Goal: Task Accomplishment & Management: Manage account settings

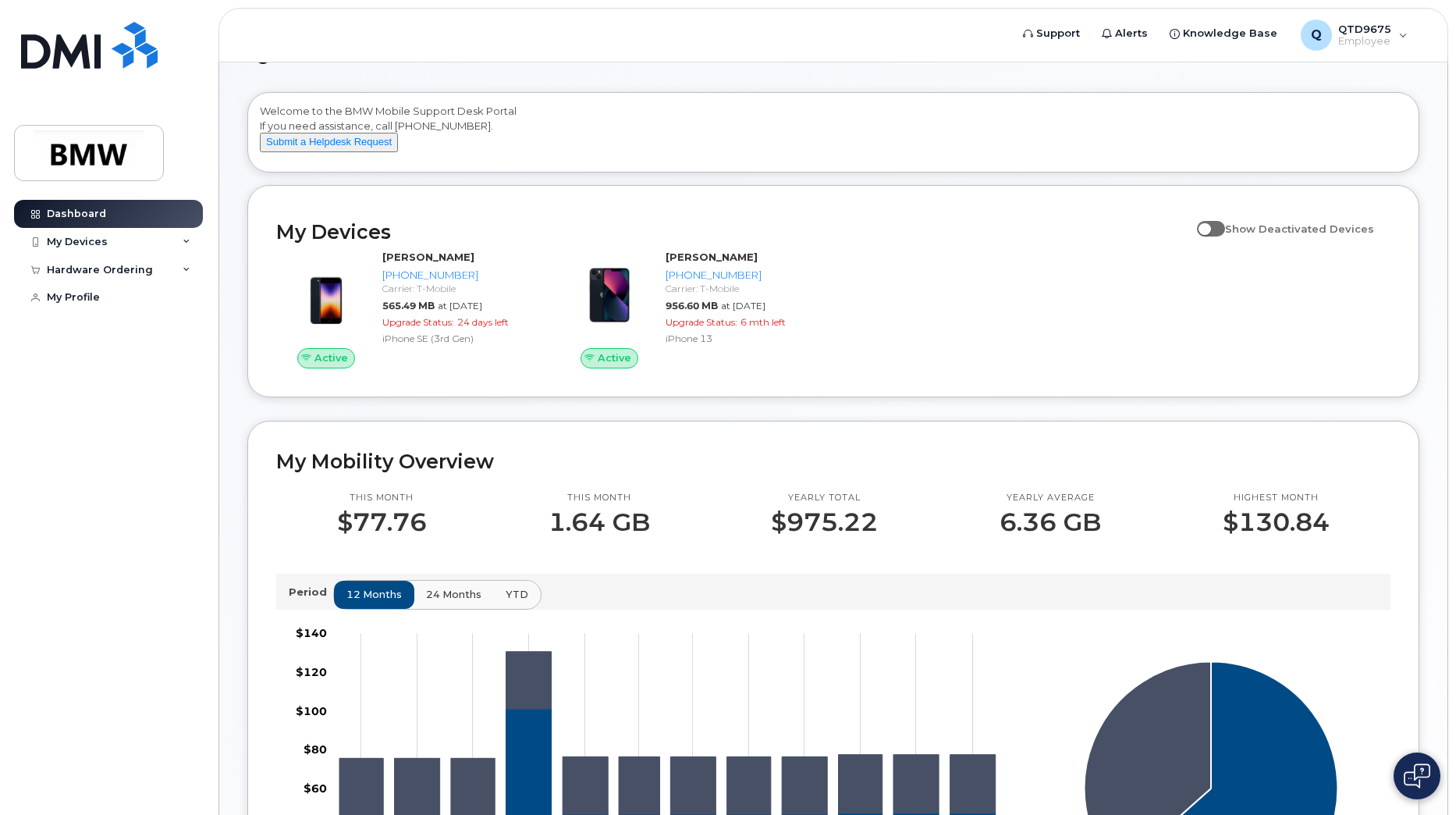
scroll to position [78, 0]
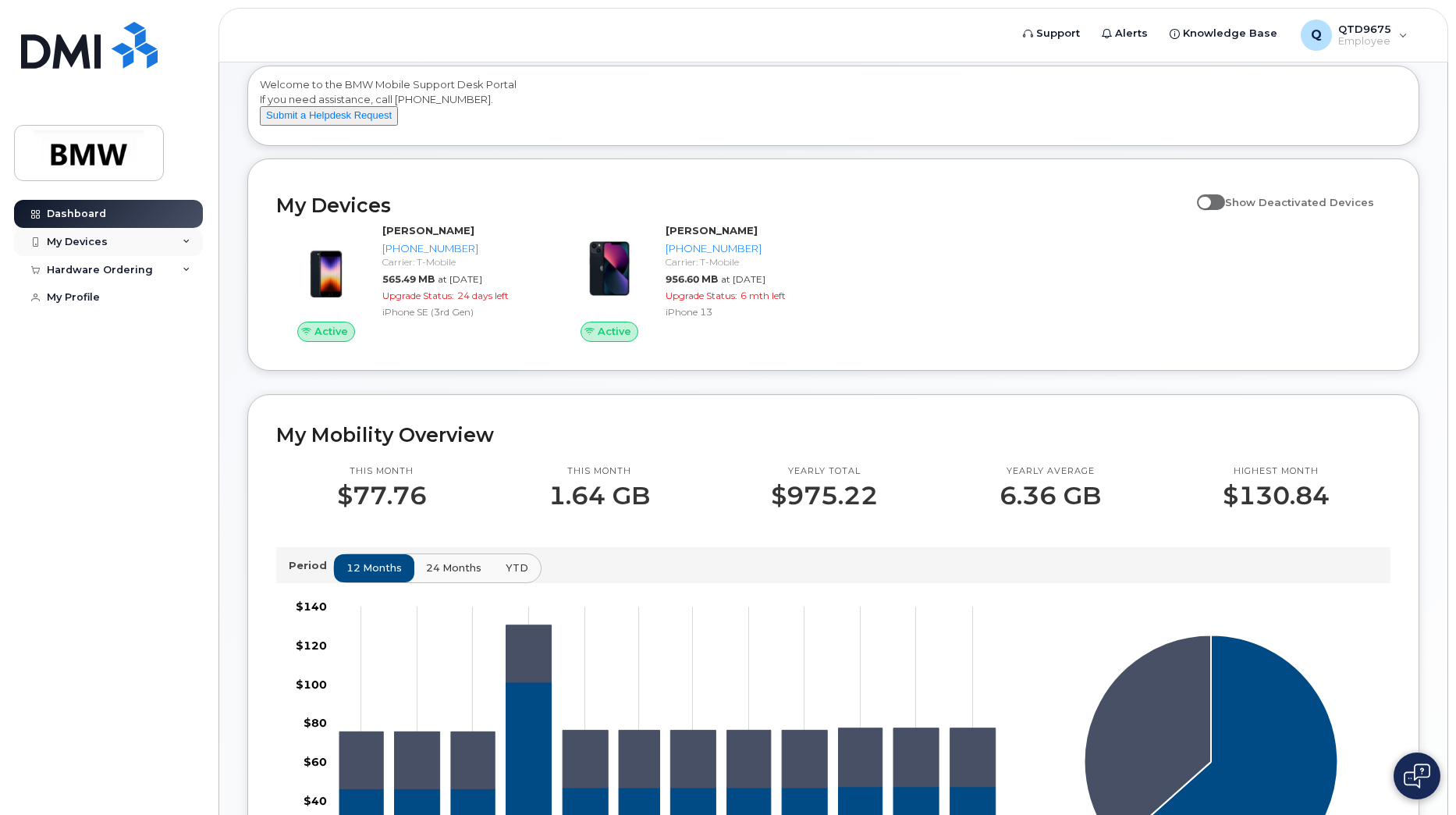
click at [101, 250] on div "My Devices" at bounding box center [109, 241] width 189 height 28
click at [110, 245] on div "My Devices" at bounding box center [109, 241] width 189 height 28
click at [104, 270] on div "Hardware Ordering" at bounding box center [99, 270] width 106 height 12
click at [105, 294] on div "New Order" at bounding box center [83, 298] width 59 height 14
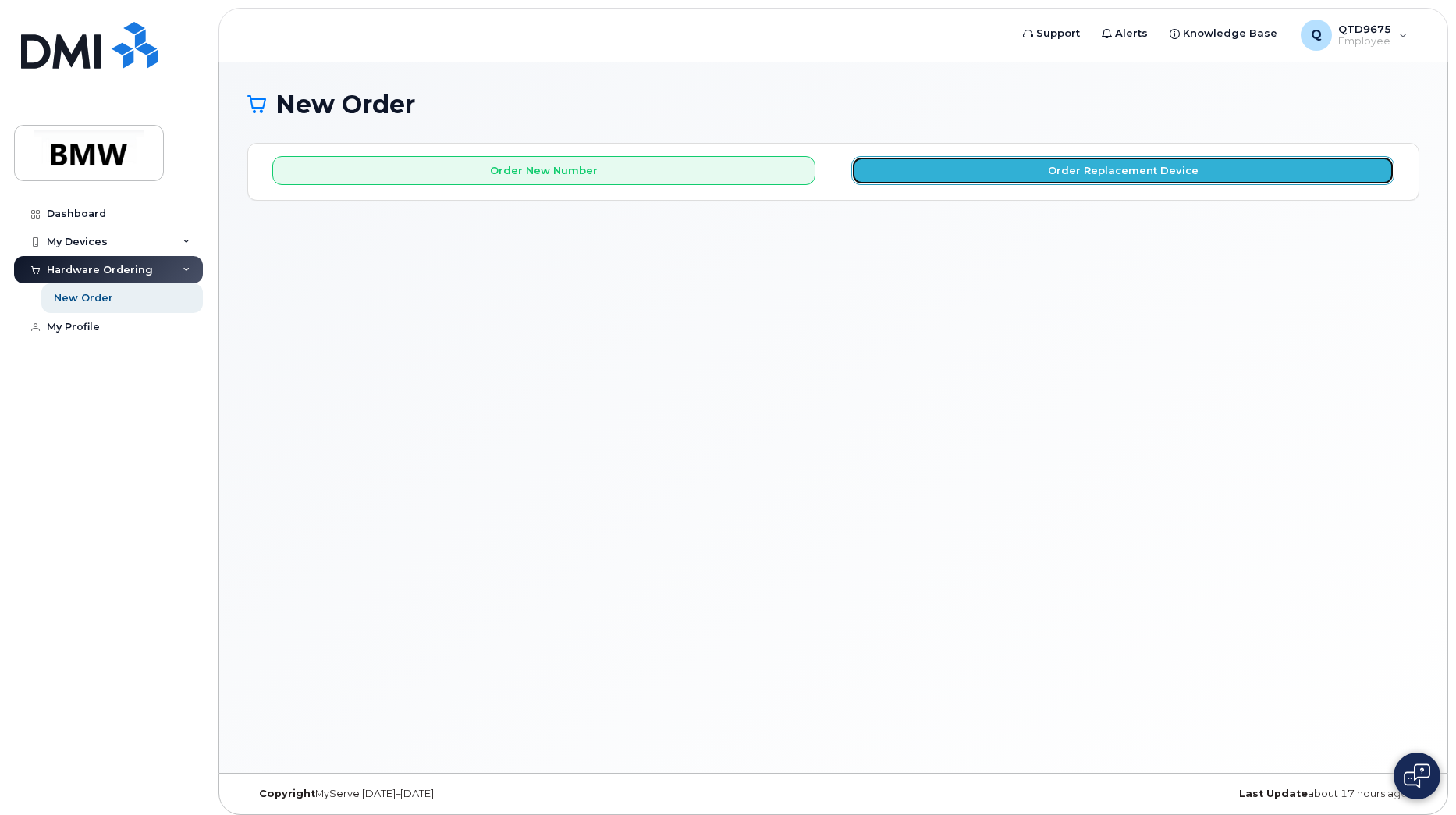
click at [1012, 175] on button "Order Replacement Device" at bounding box center [1123, 170] width 543 height 29
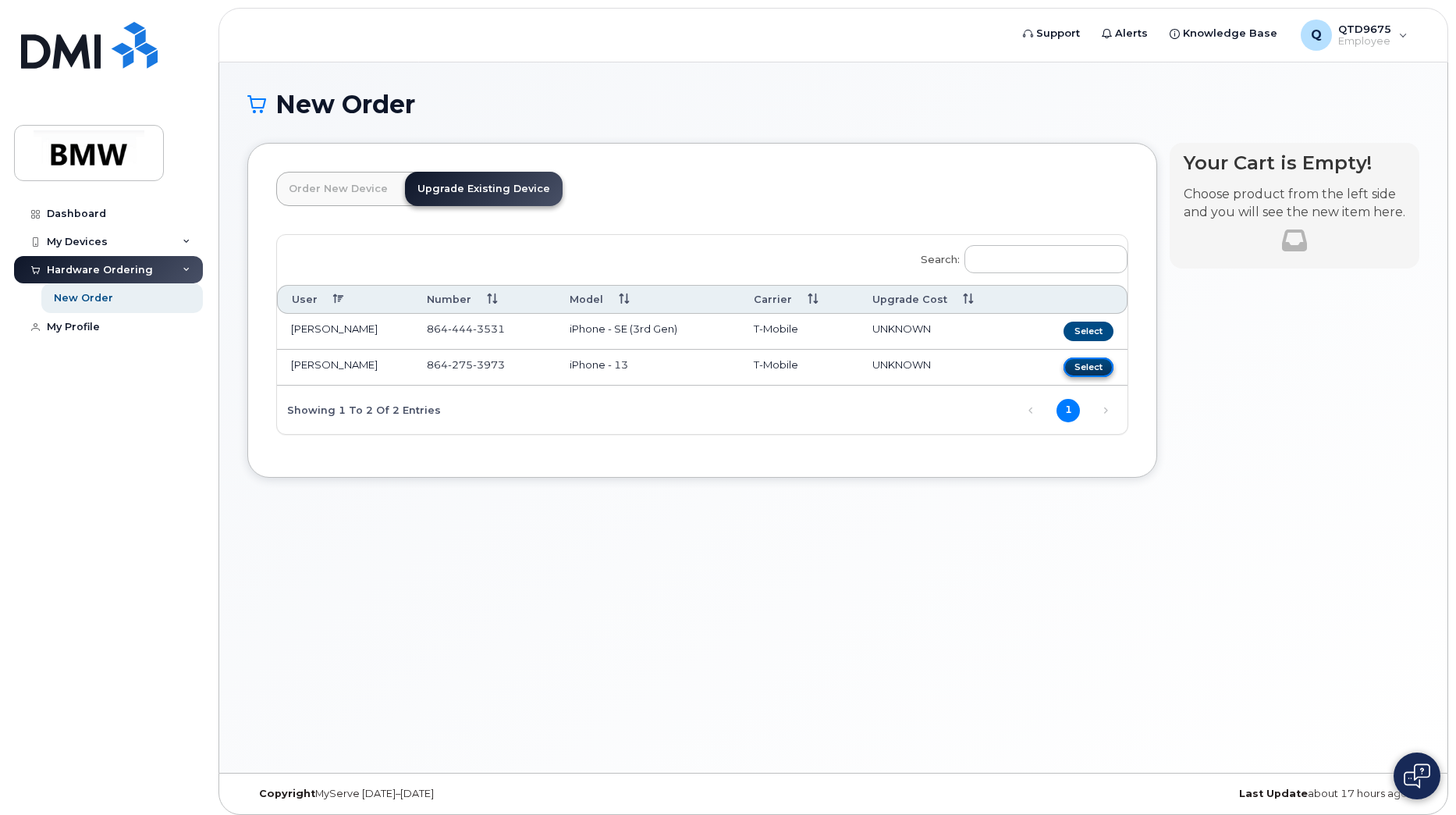
click at [1098, 371] on button "Select" at bounding box center [1088, 367] width 50 height 20
click at [1095, 369] on button "Select" at bounding box center [1088, 367] width 50 height 20
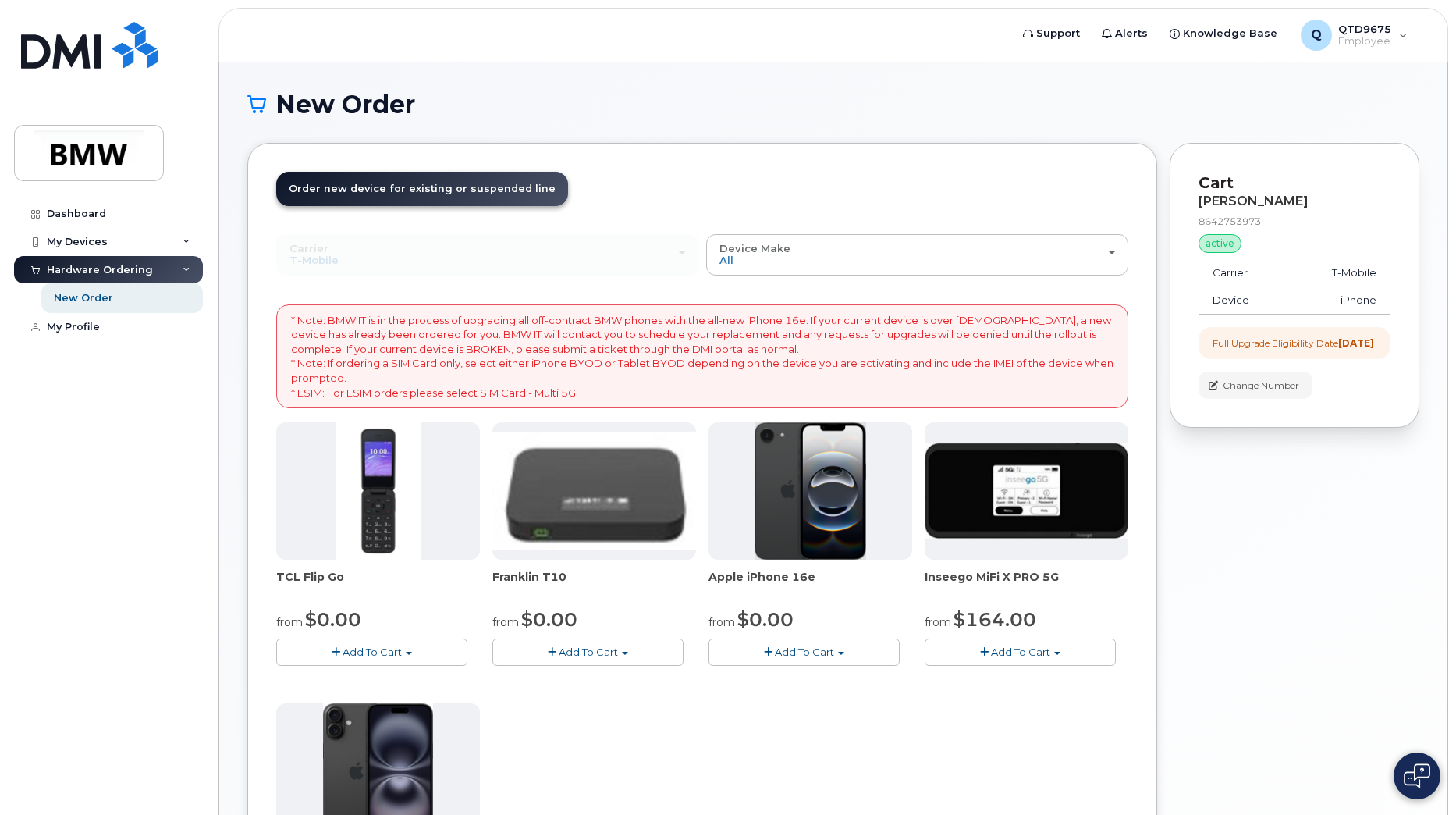
drag, startPoint x: 1259, startPoint y: 356, endPoint x: 1213, endPoint y: 343, distance: 47.8
click at [1213, 343] on div "Full Upgrade Eligibility Date 2026-03-20" at bounding box center [1293, 343] width 162 height 13
click at [1236, 617] on div "Your Cart is Empty! Choose product from the left side and you will see the new …" at bounding box center [1294, 608] width 250 height 931
drag, startPoint x: 1347, startPoint y: 341, endPoint x: 1360, endPoint y: 355, distance: 19.1
click at [1360, 350] on div "Full Upgrade Eligibility Date 2026-03-20" at bounding box center [1293, 343] width 162 height 13
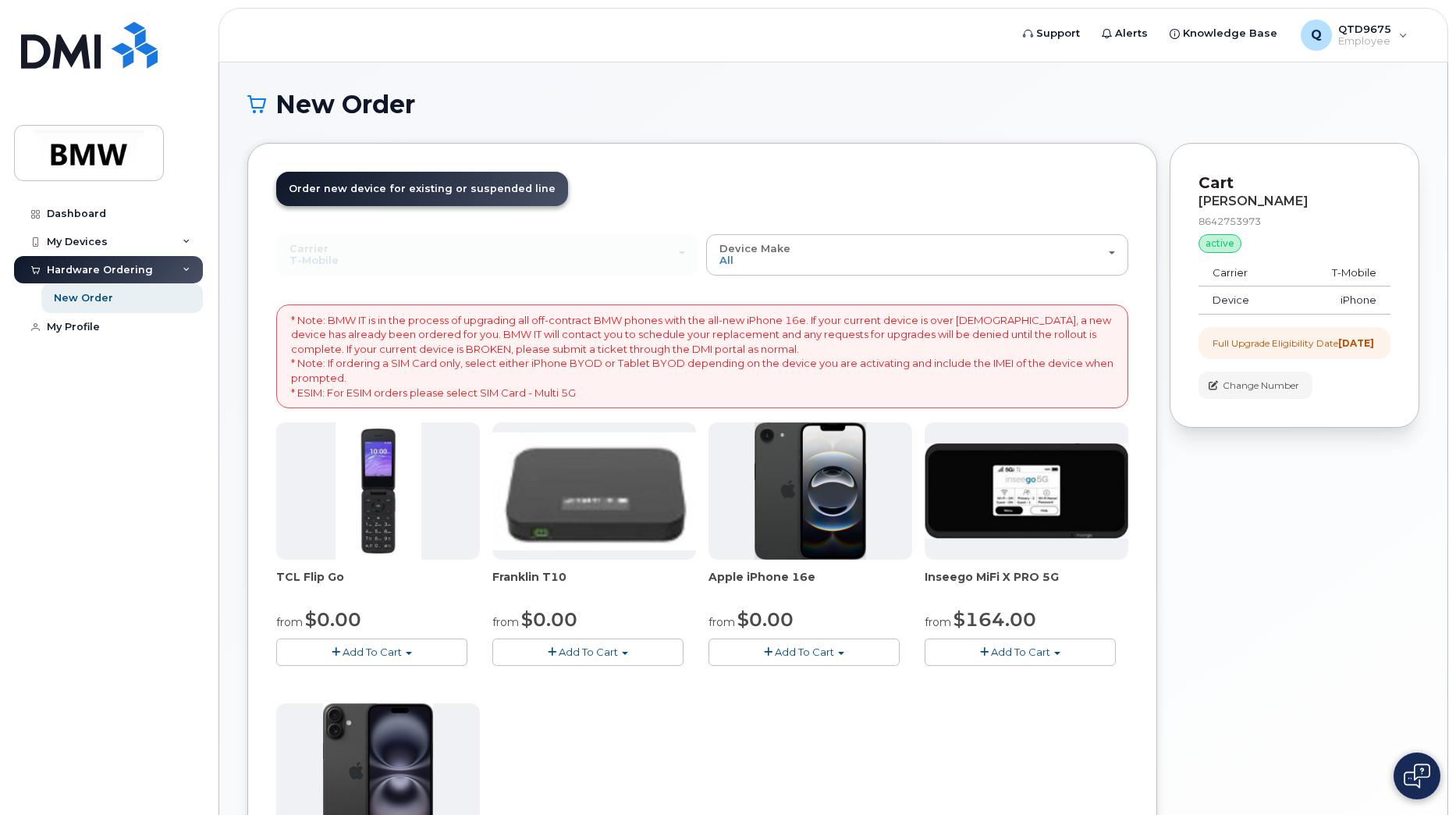
click at [1360, 350] on div "Full Upgrade Eligibility Date 2026-03-20" at bounding box center [1293, 343] width 162 height 13
click at [68, 250] on div "My Devices" at bounding box center [109, 241] width 189 height 28
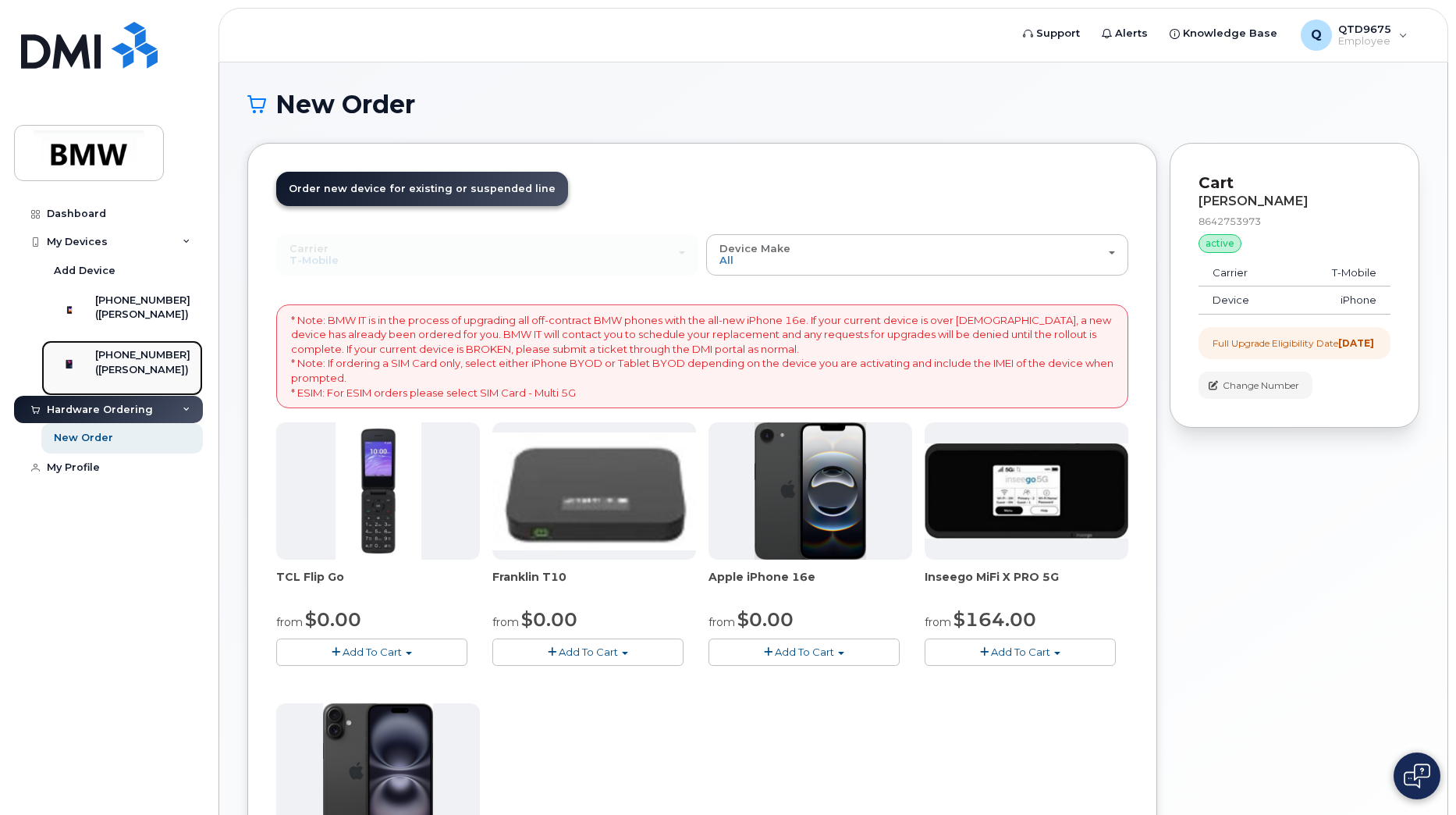
click at [115, 377] on div "([PERSON_NAME])" at bounding box center [143, 370] width 96 height 14
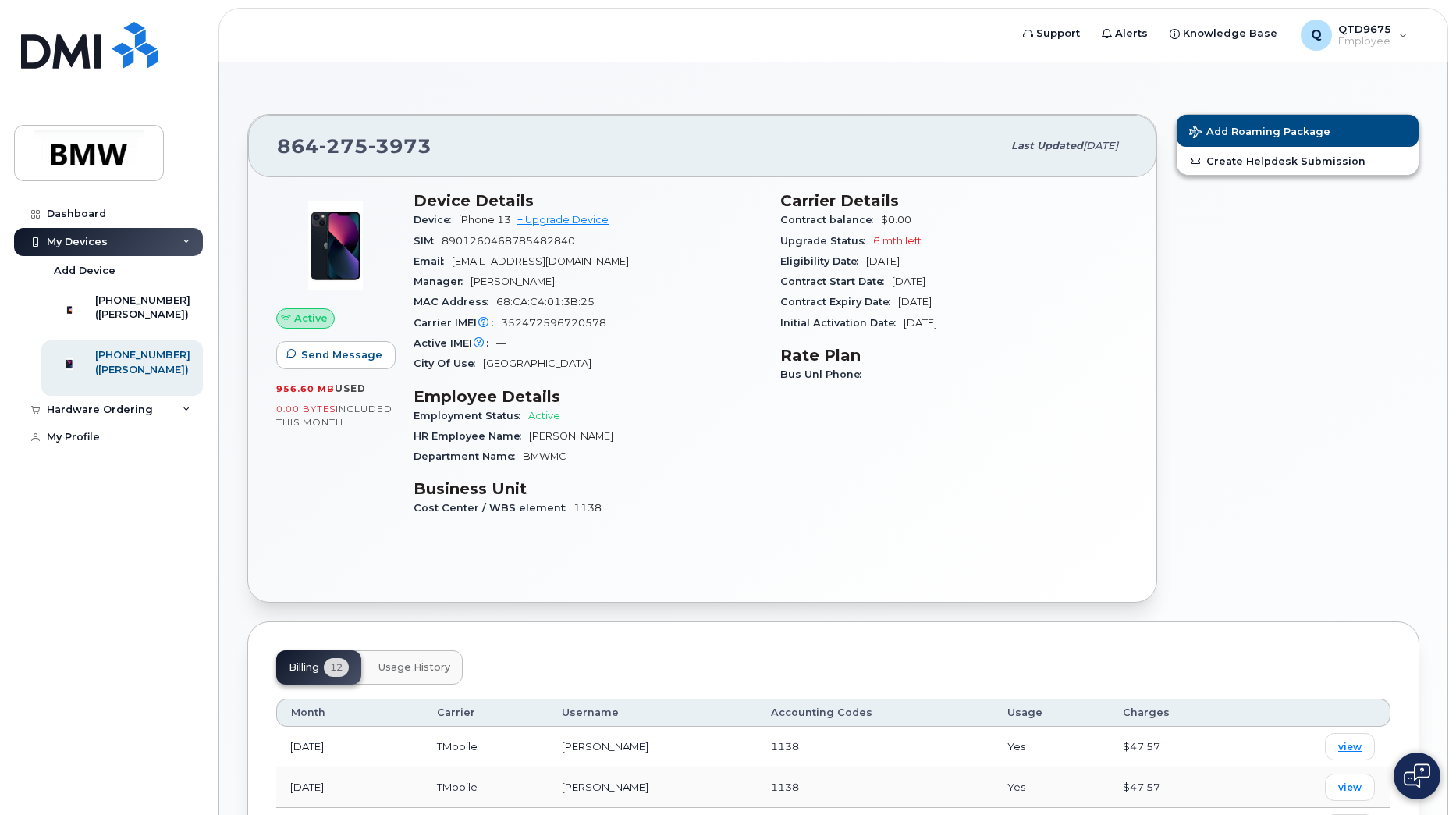
drag, startPoint x: 869, startPoint y: 258, endPoint x: 919, endPoint y: 265, distance: 50.5
click at [900, 265] on span "Mar 20, 2026" at bounding box center [883, 261] width 34 height 12
drag, startPoint x: 919, startPoint y: 265, endPoint x: 902, endPoint y: 246, distance: 25.5
click at [902, 246] on div "Upgrade Status 6 mth left" at bounding box center [954, 241] width 348 height 21
click at [123, 331] on div "864-444-3531 (Neel Raut)" at bounding box center [143, 313] width 96 height 39
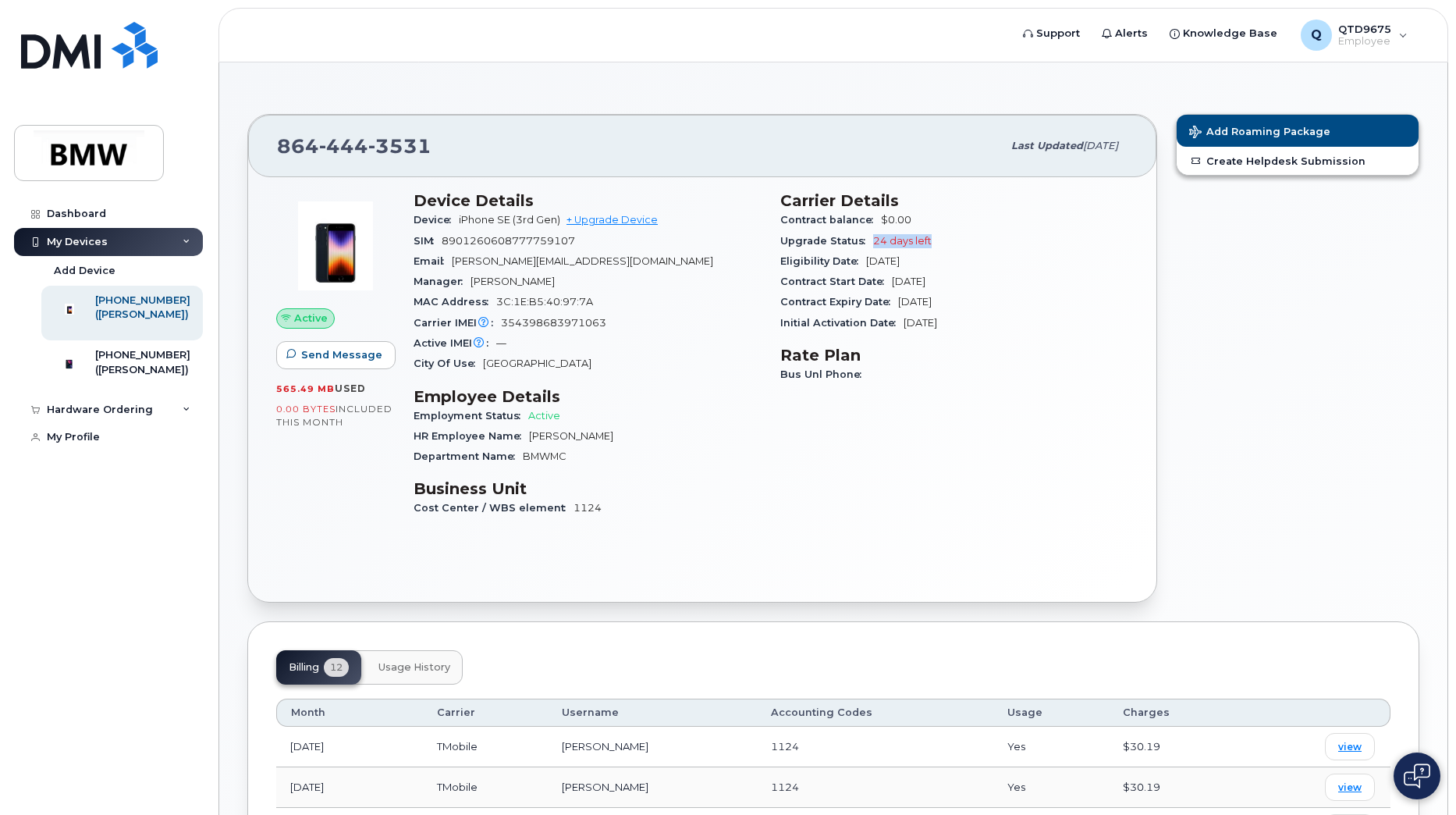
drag, startPoint x: 931, startPoint y: 239, endPoint x: 873, endPoint y: 240, distance: 58.0
click at [873, 240] on div "Upgrade Status 24 days left" at bounding box center [954, 241] width 348 height 21
click at [1236, 370] on div "Add Roaming Package Create Helpdesk Submission" at bounding box center [1298, 358] width 262 height 507
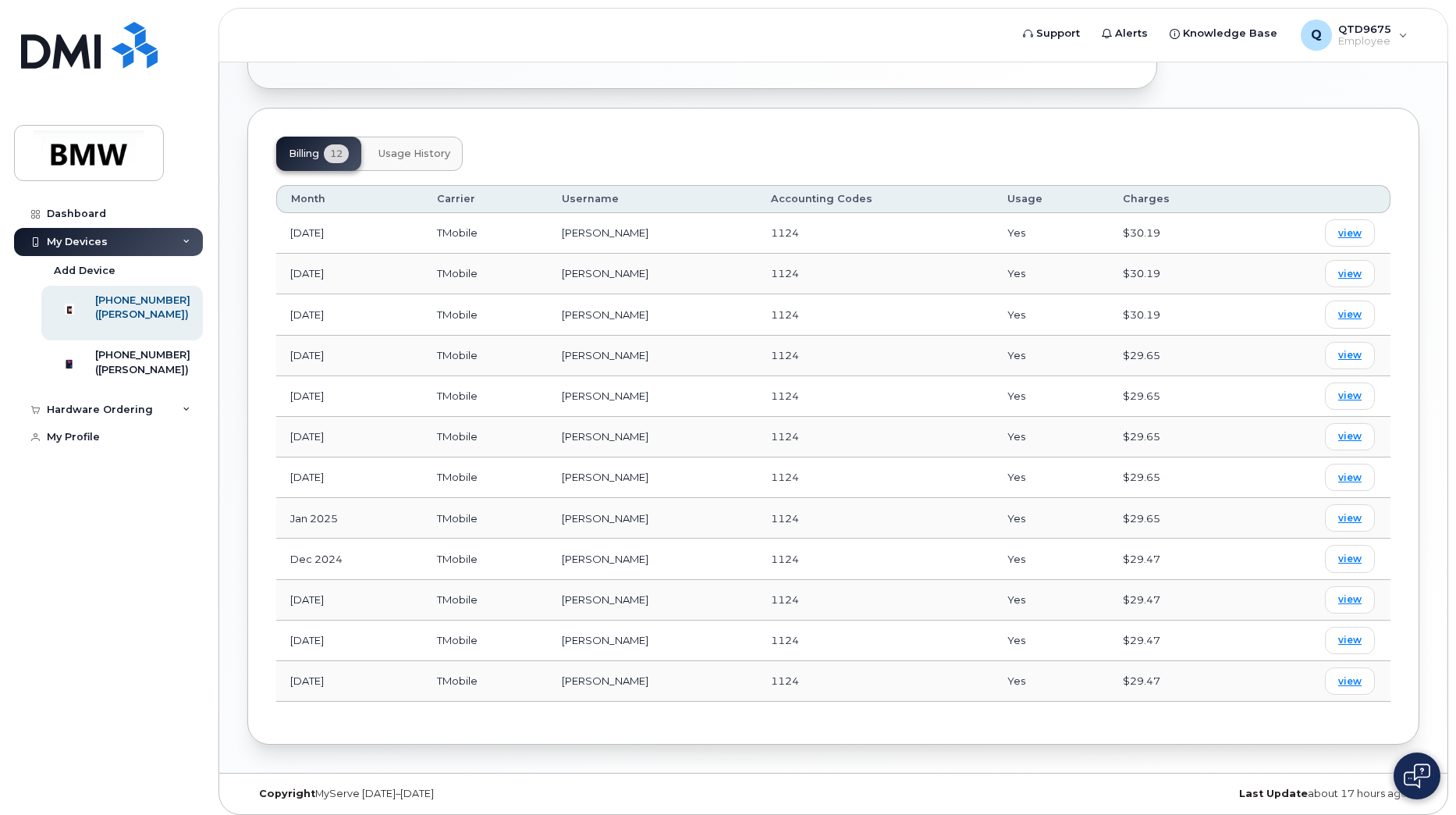
scroll to position [521, 0]
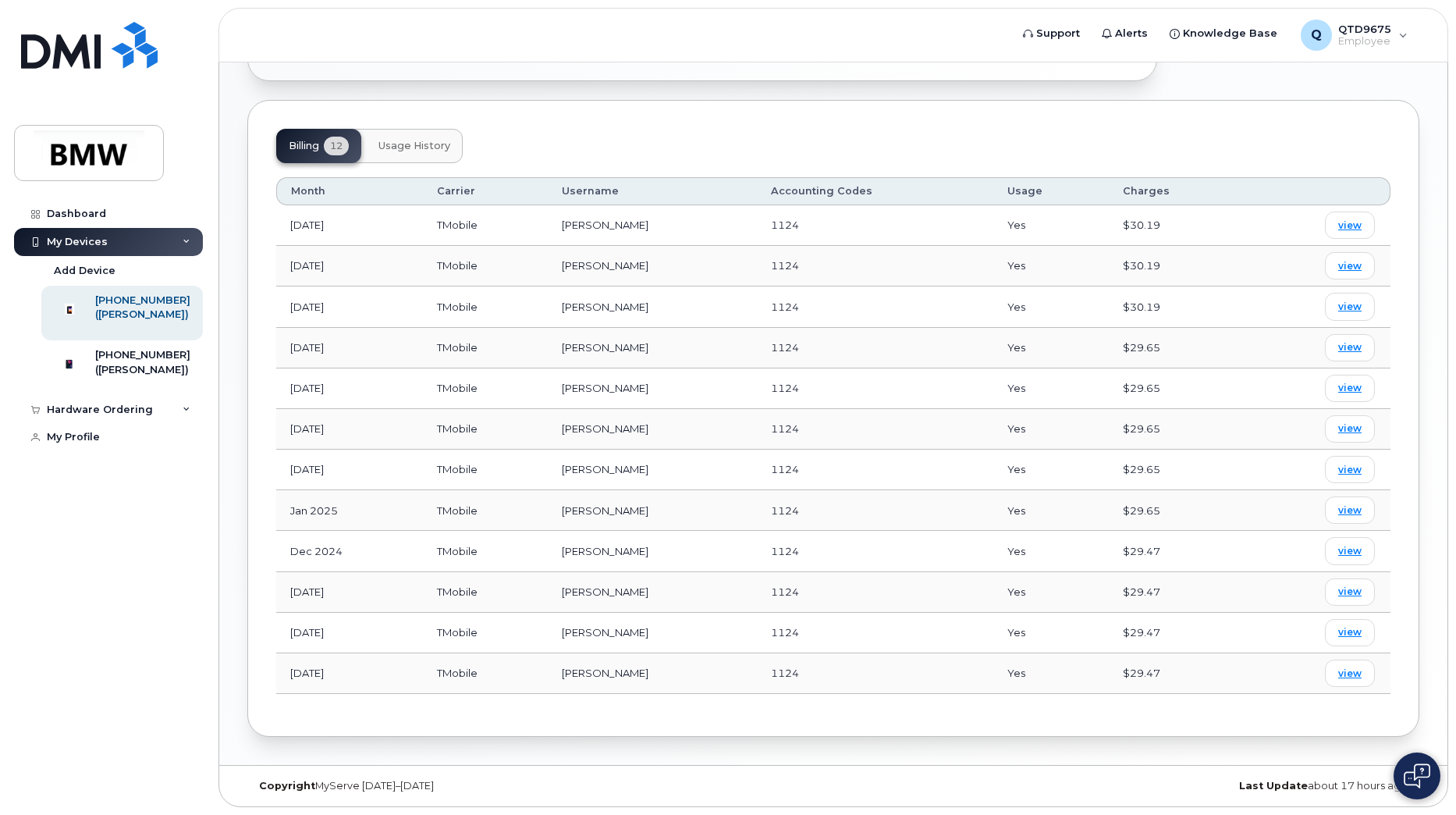
click at [423, 153] on button "Usage History" at bounding box center [414, 146] width 96 height 34
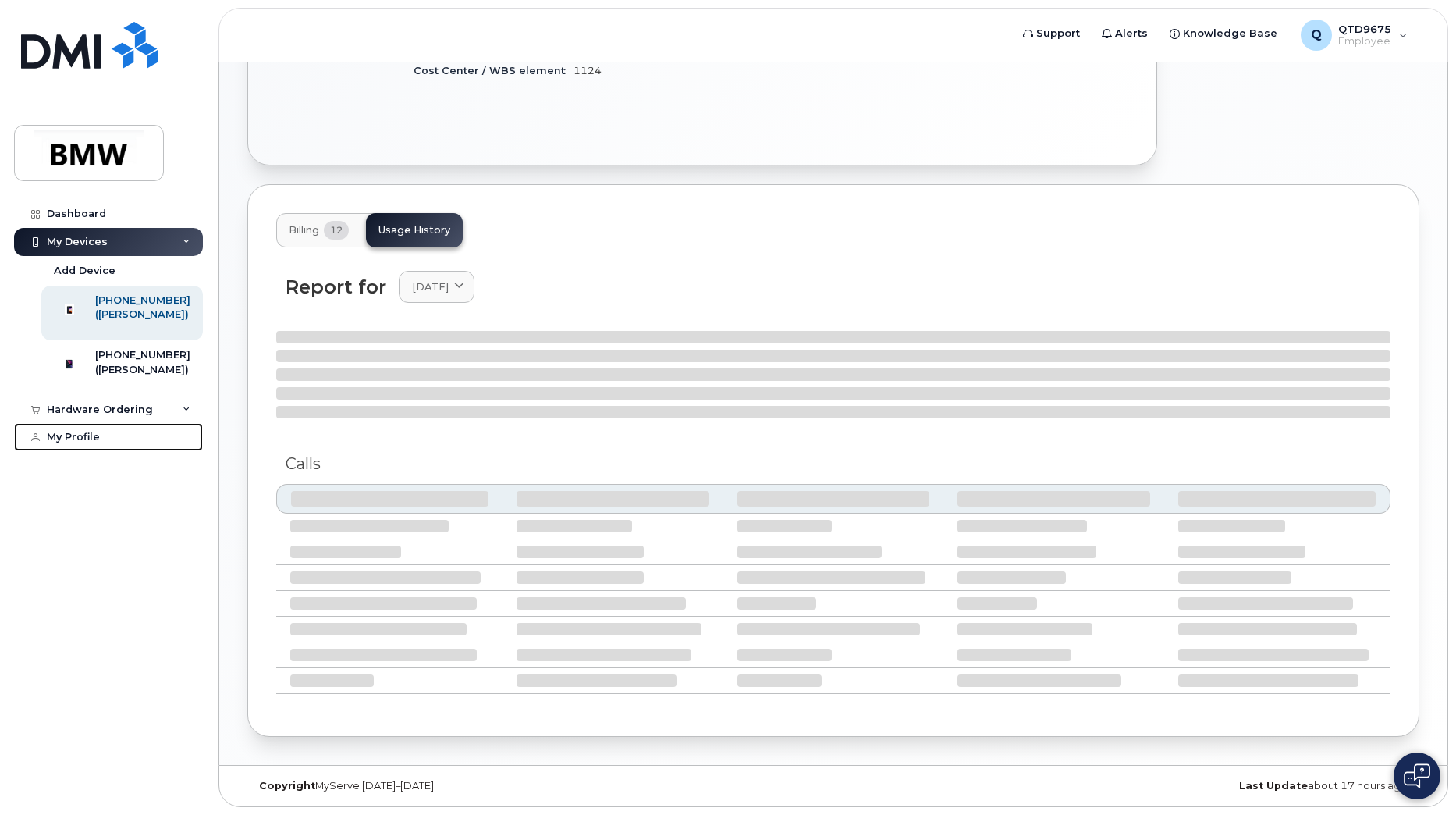
drag, startPoint x: 71, startPoint y: 468, endPoint x: 347, endPoint y: 428, distance: 278.9
click at [71, 443] on div "My Profile" at bounding box center [72, 437] width 53 height 12
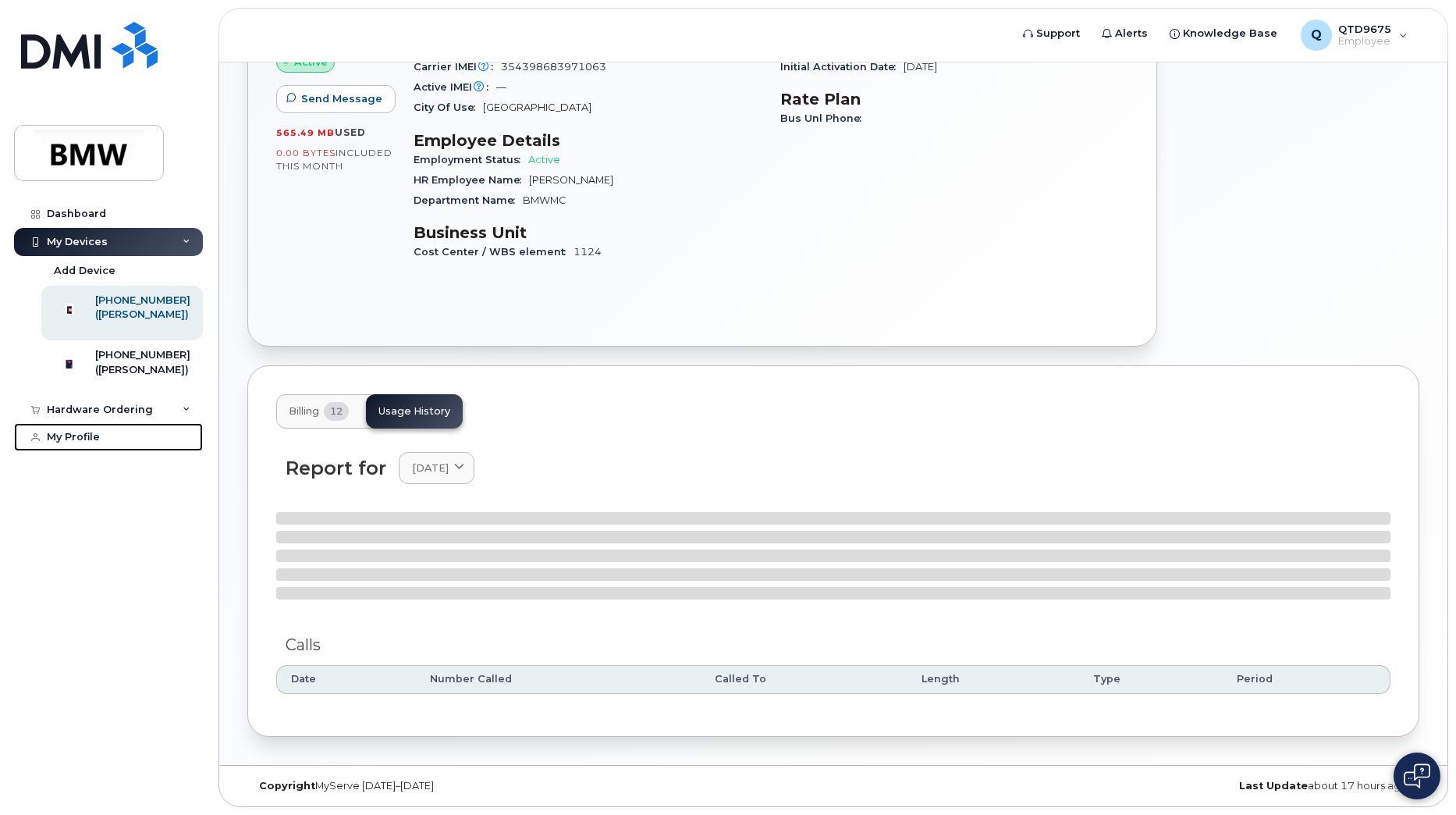
scroll to position [425, 0]
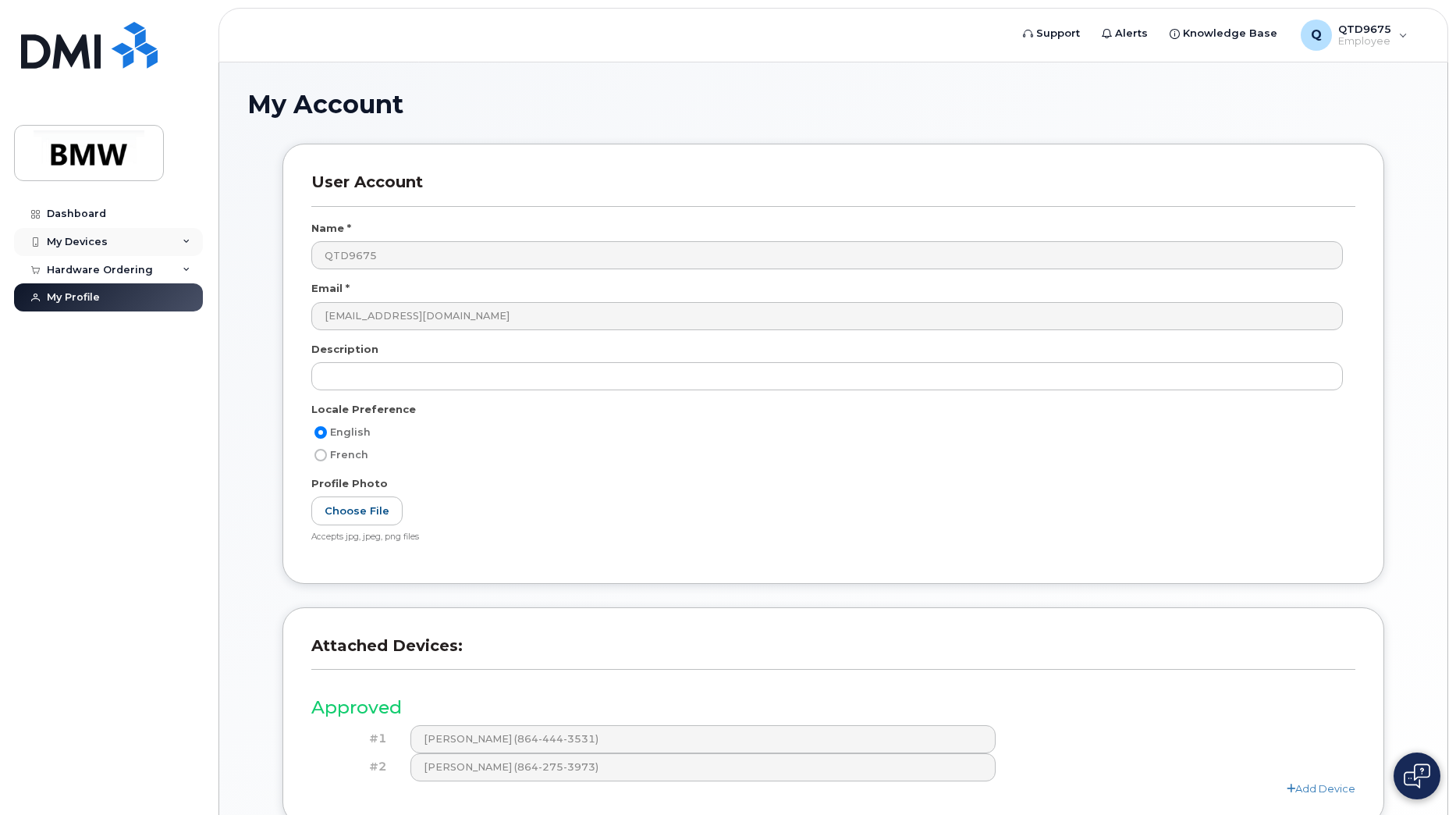
click at [124, 231] on div "My Devices" at bounding box center [109, 241] width 189 height 28
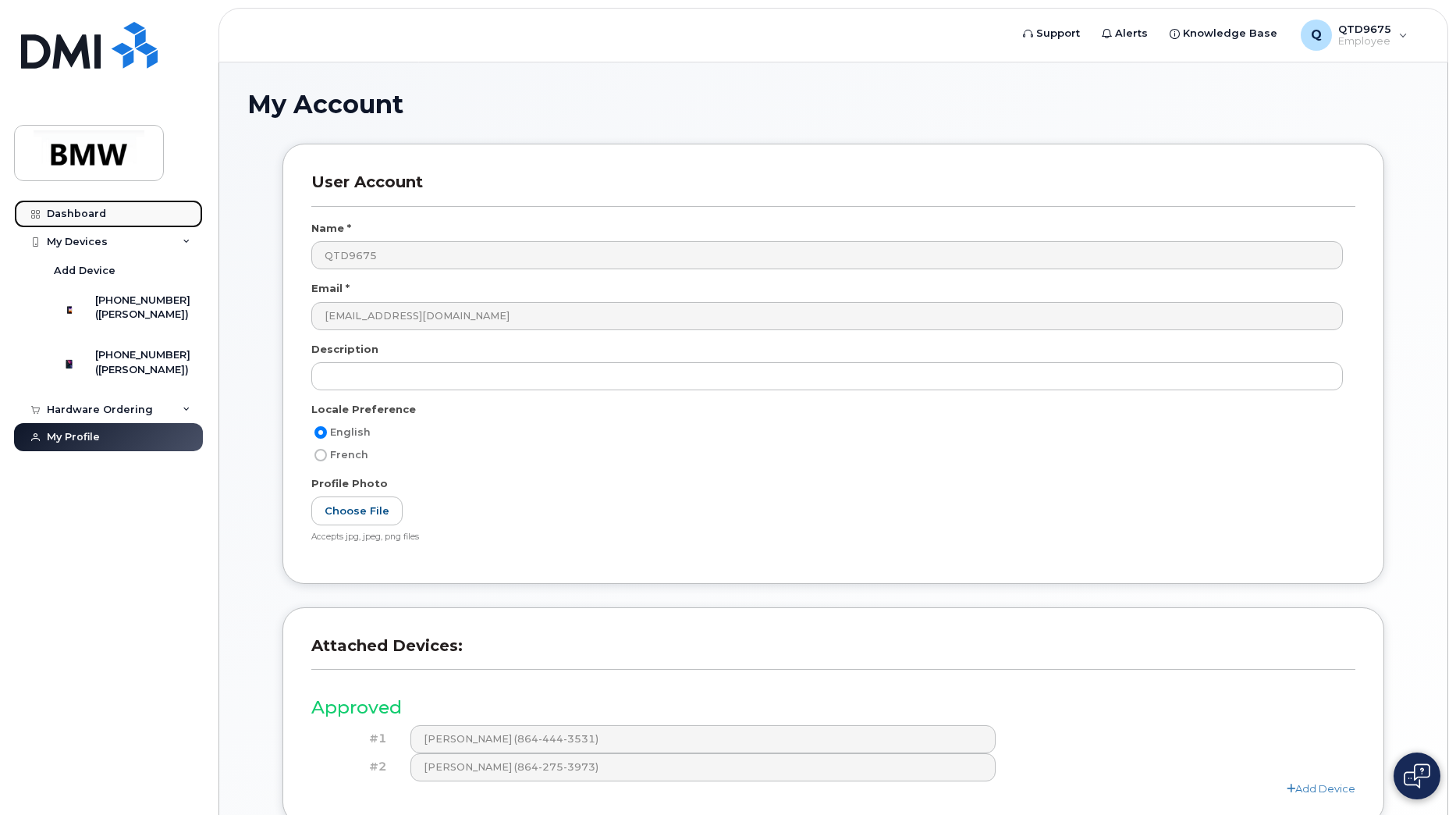
click at [131, 218] on link "Dashboard" at bounding box center [109, 213] width 189 height 28
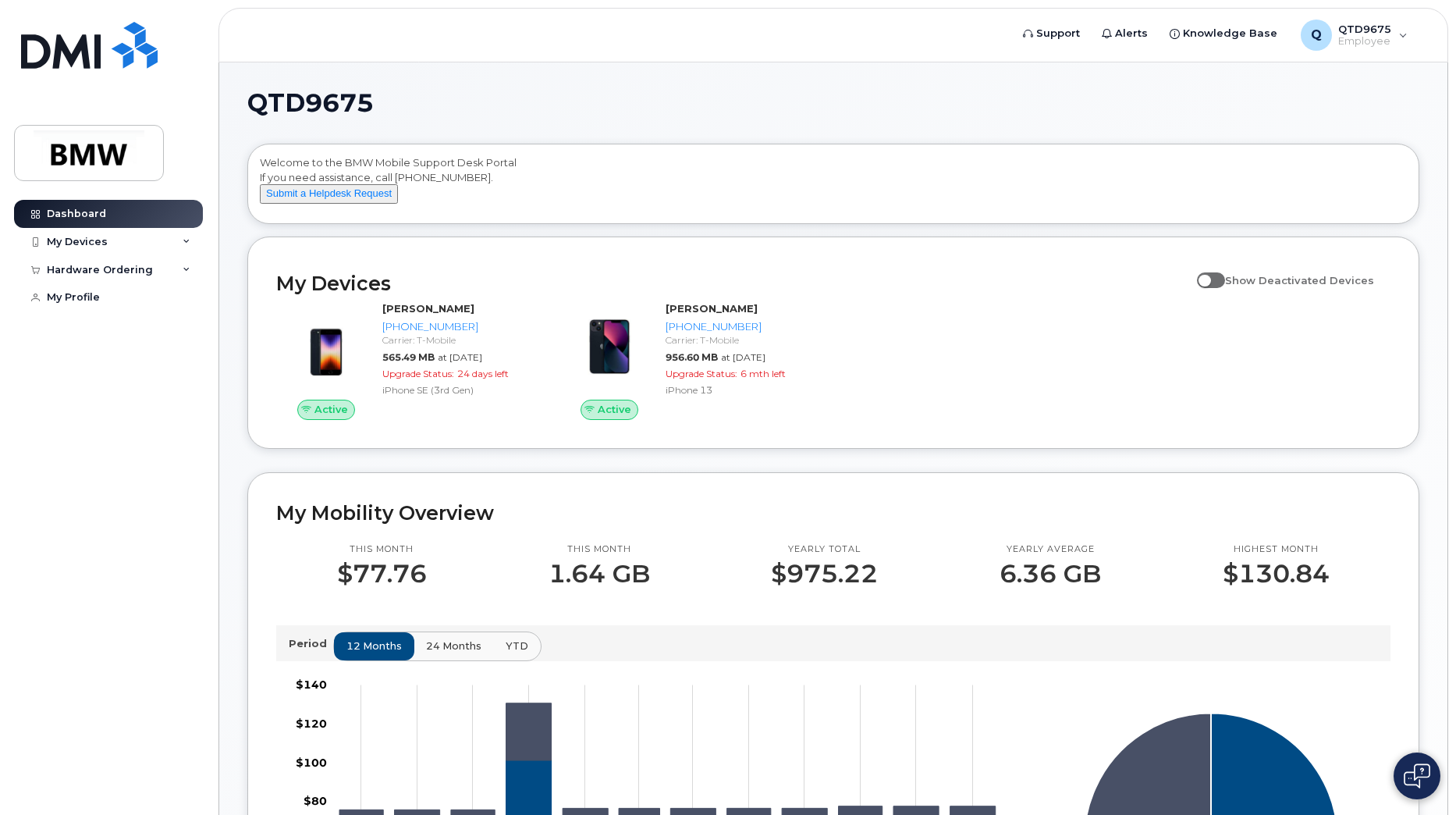
click at [1219, 288] on span at bounding box center [1211, 279] width 28 height 15
click at [1210, 278] on input "Show Deactivated Devices" at bounding box center [1203, 271] width 12 height 12
click at [1219, 288] on span at bounding box center [1211, 279] width 28 height 15
click at [1210, 278] on input "Show Deactivated Devices" at bounding box center [1203, 271] width 12 height 12
checkbox input "false"
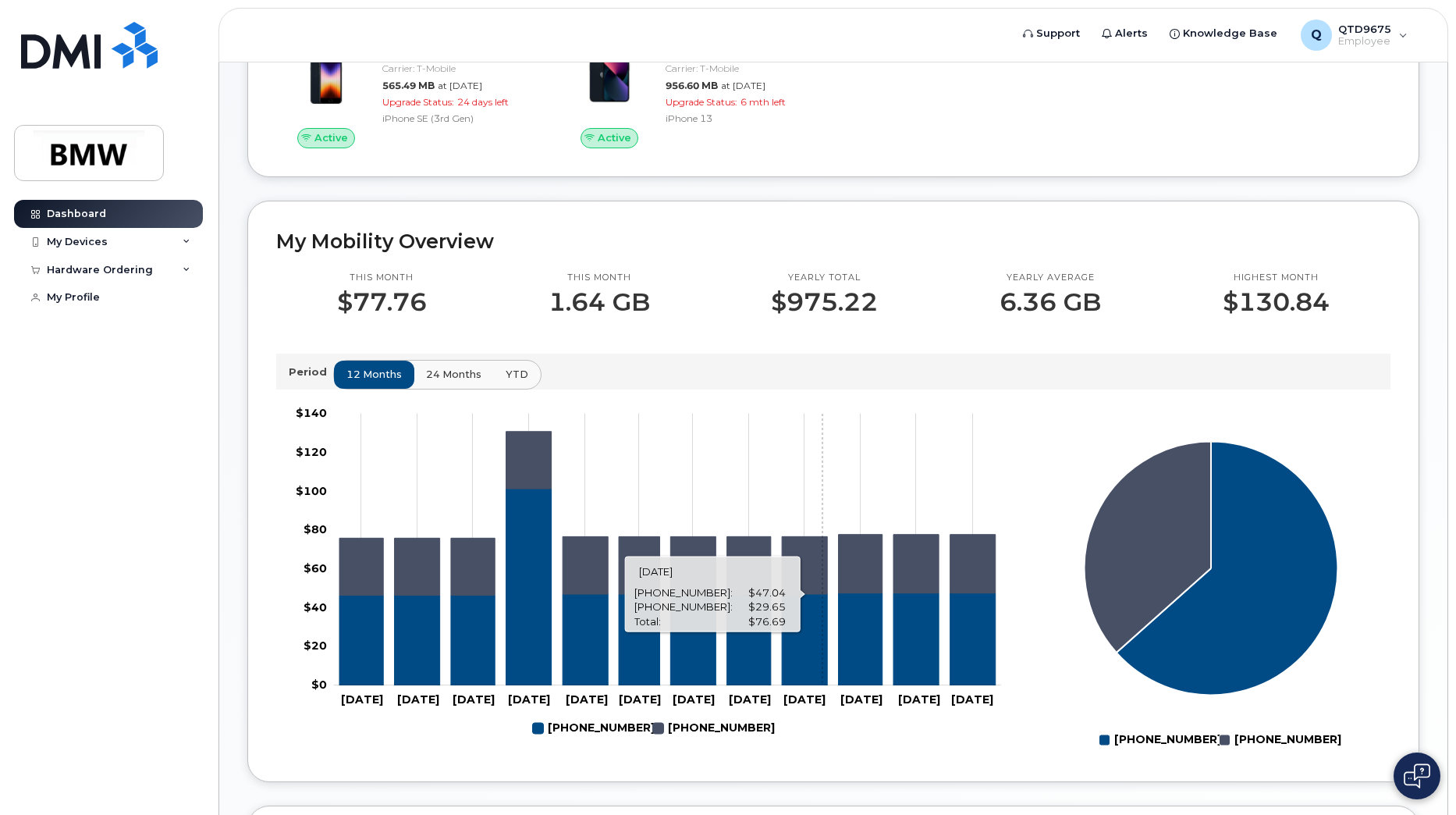
scroll to position [234, 0]
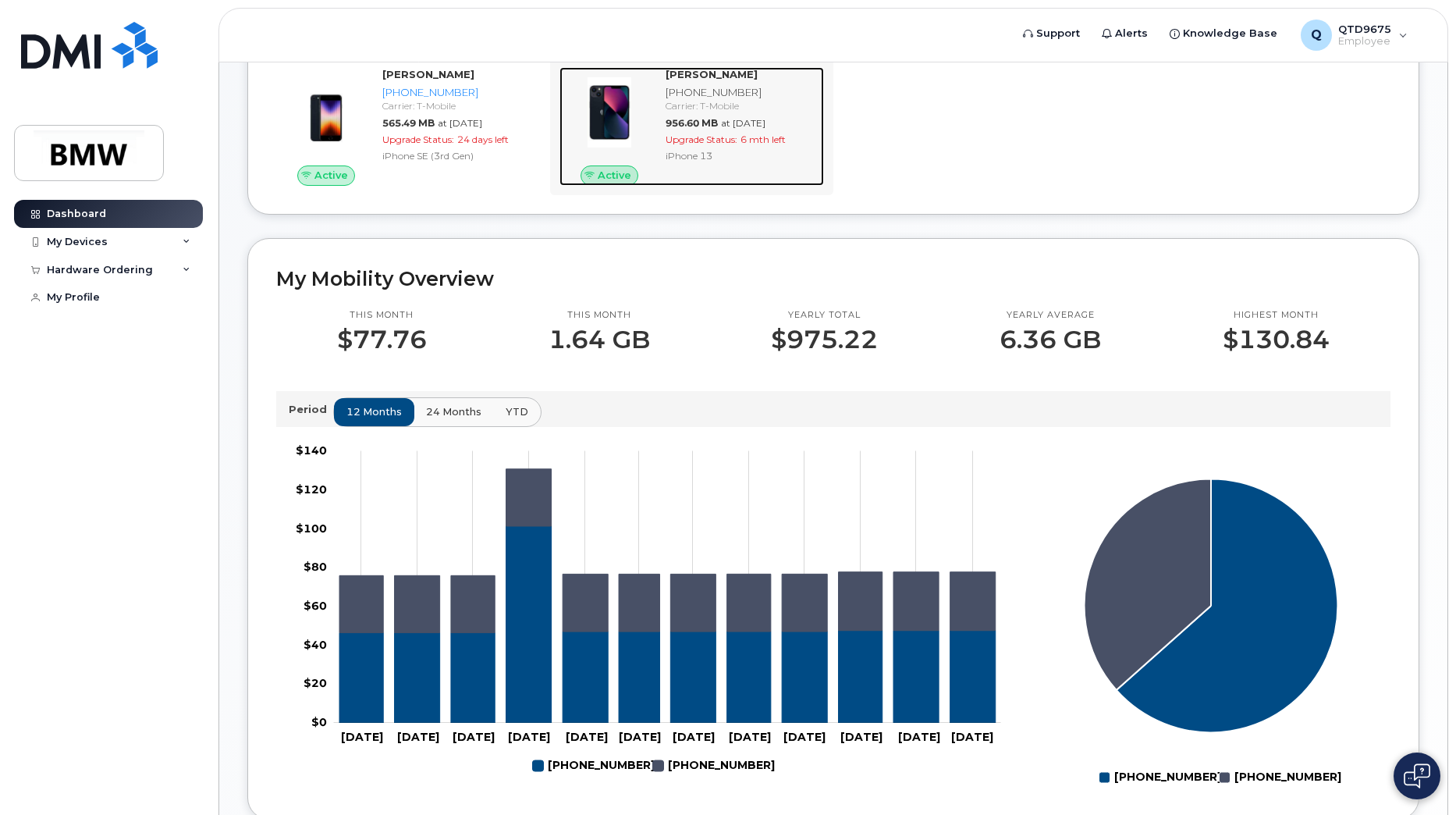
click at [672, 100] on div "[PHONE_NUMBER]" at bounding box center [742, 92] width 152 height 15
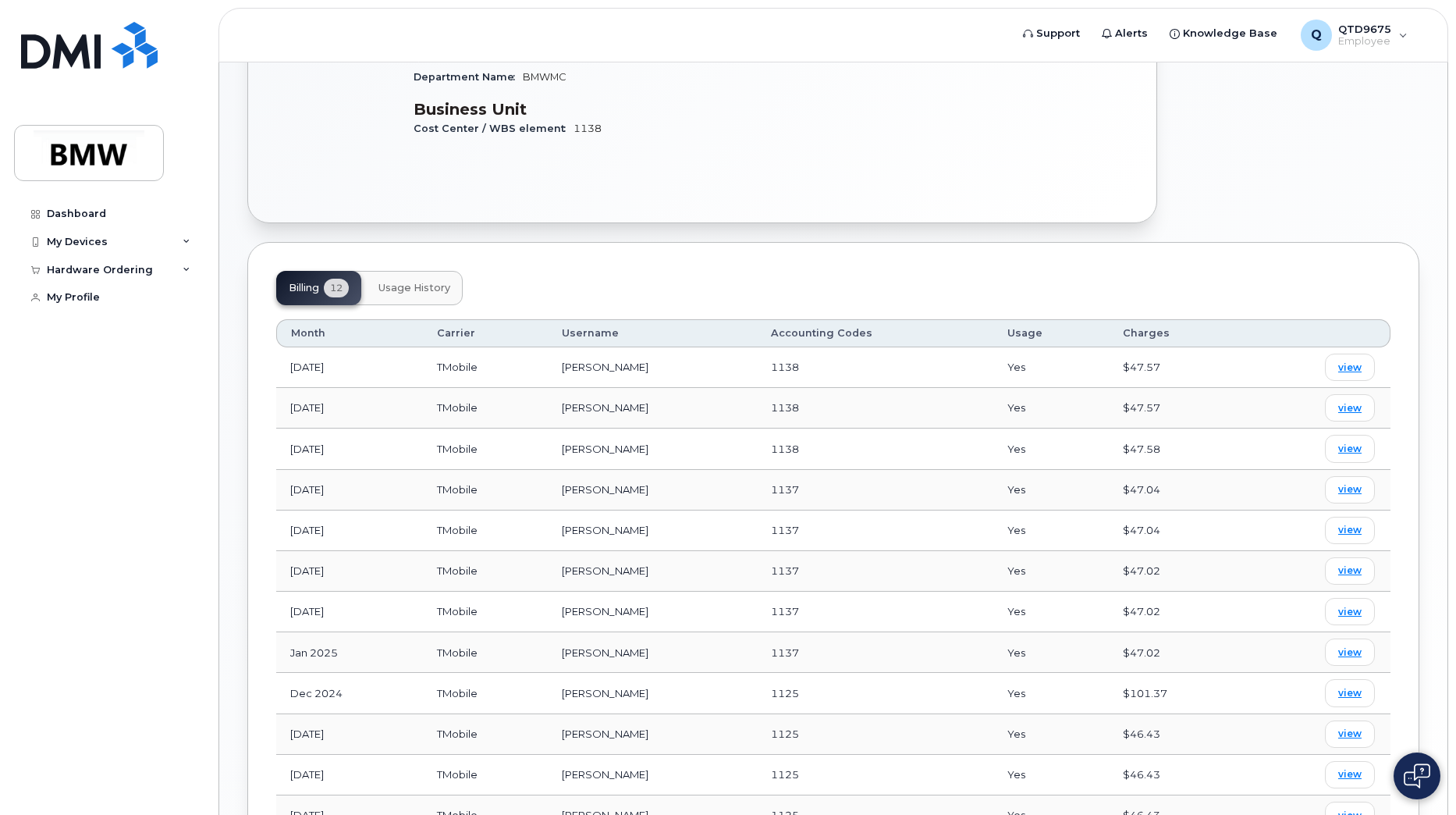
scroll to position [521, 0]
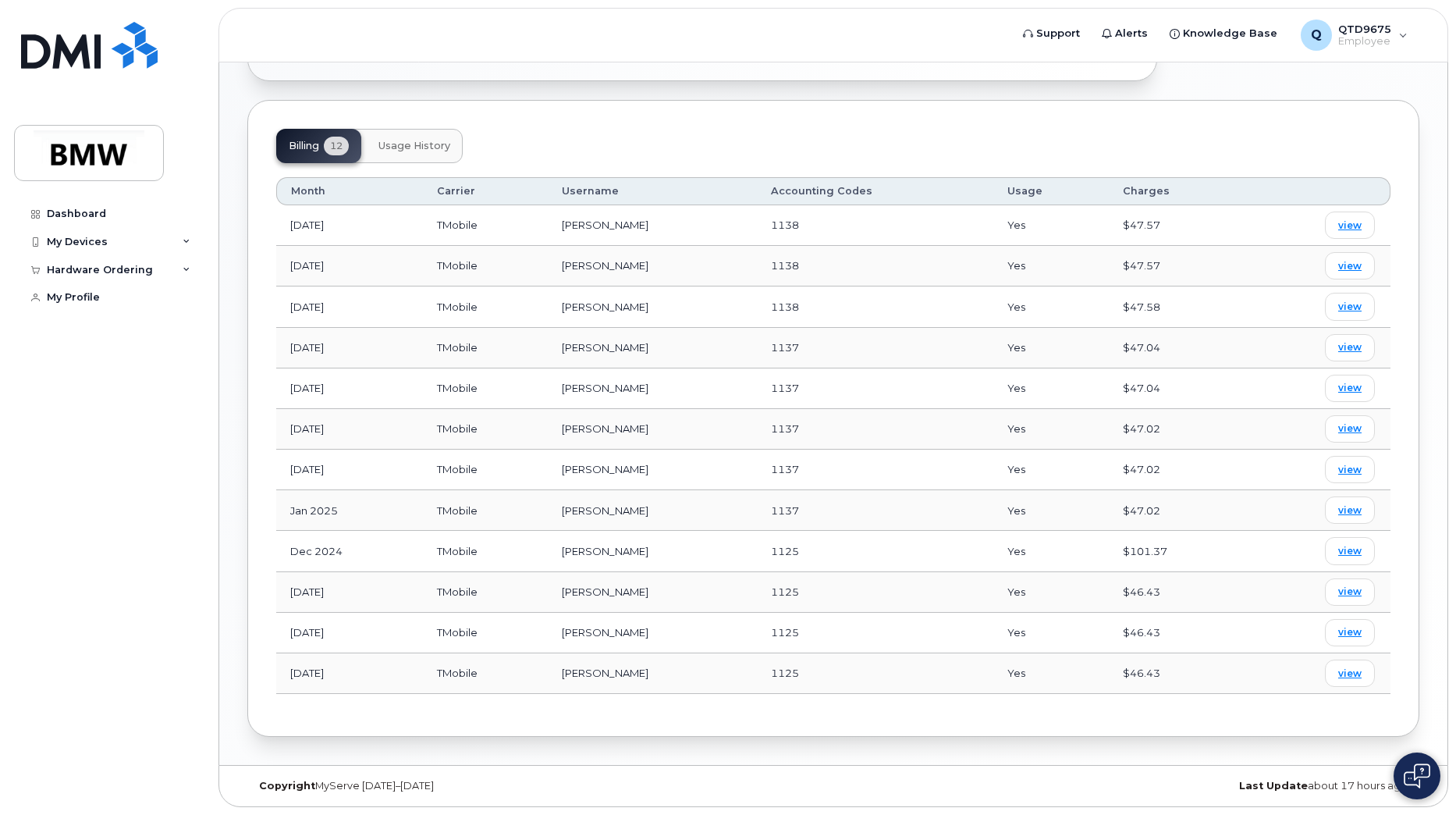
click at [459, 152] on button "Usage History" at bounding box center [414, 146] width 96 height 34
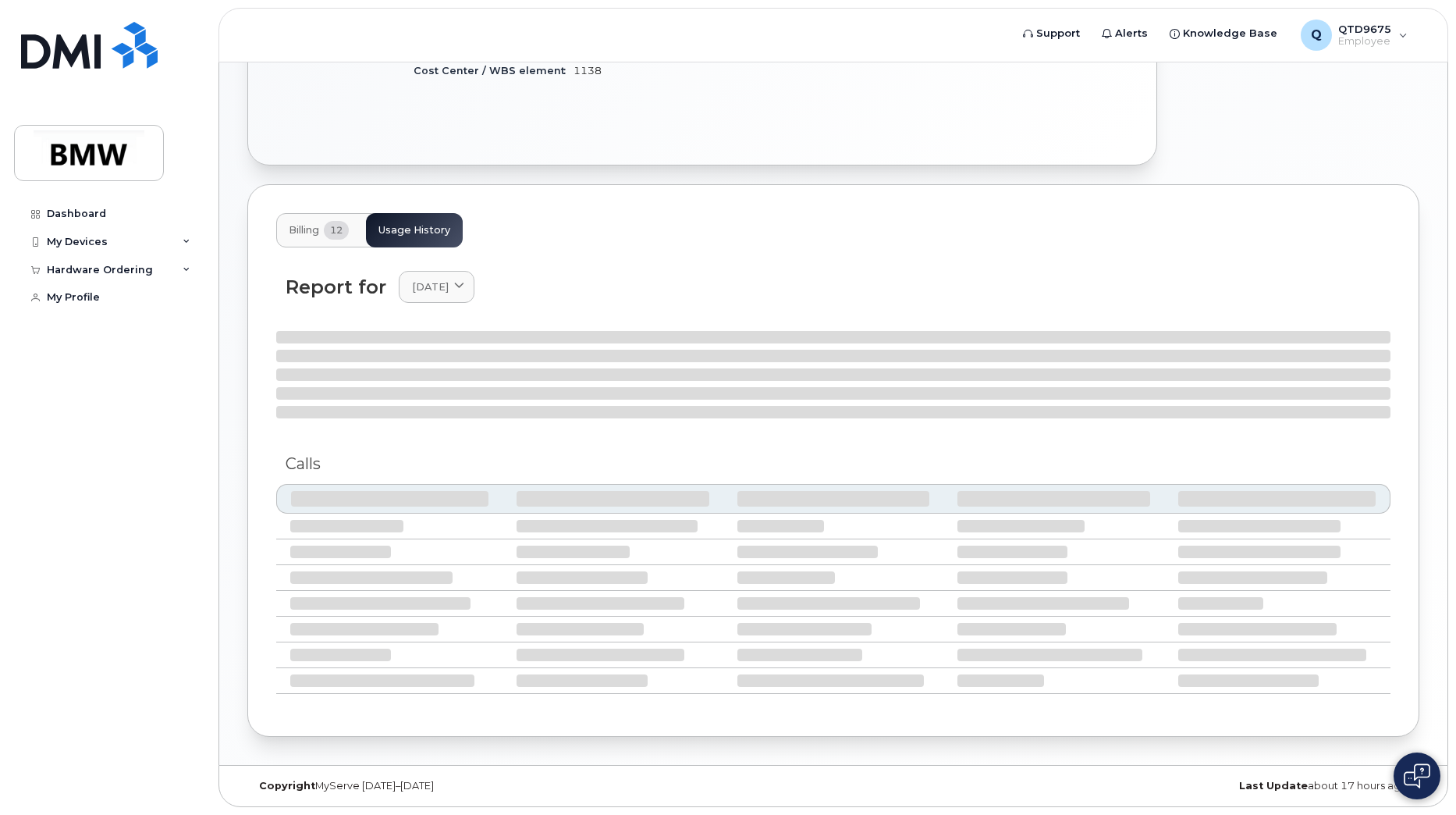
scroll to position [425, 0]
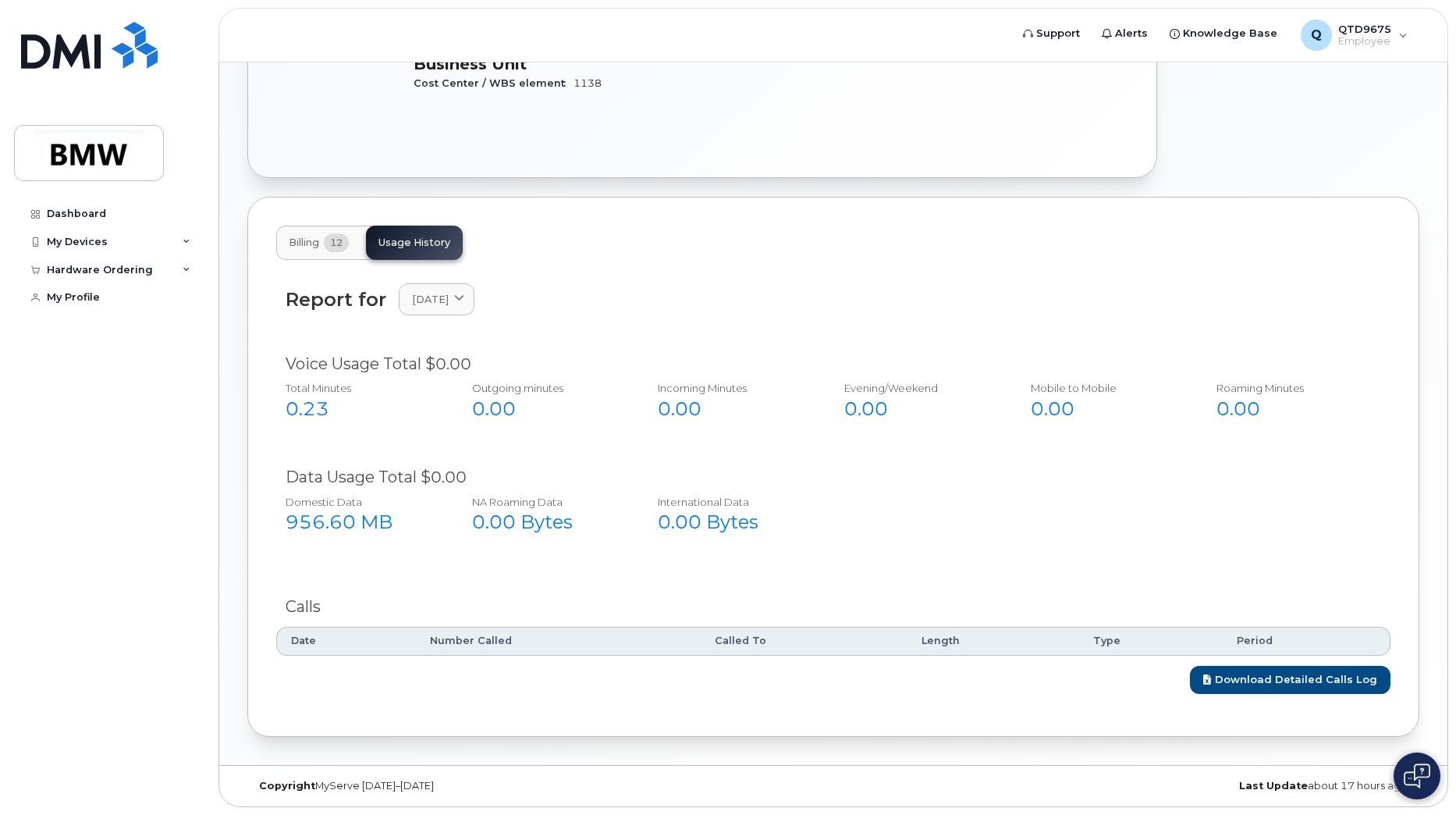
click at [453, 323] on div "Report for August 2025 2025 August July June May April March February January 2…" at bounding box center [833, 309] width 1114 height 70
click at [449, 305] on span "August 2025" at bounding box center [430, 299] width 37 height 15
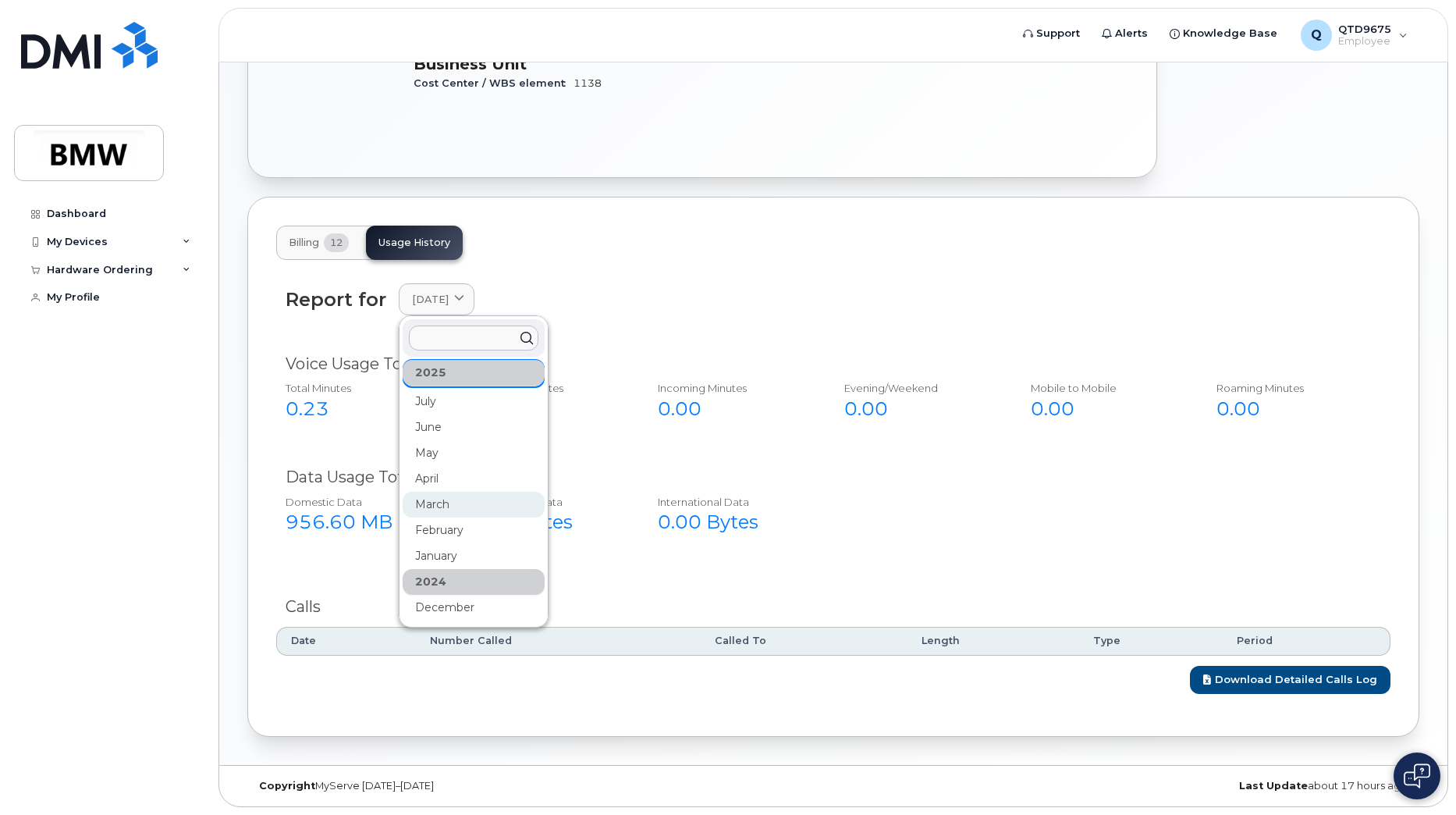
scroll to position [78, 0]
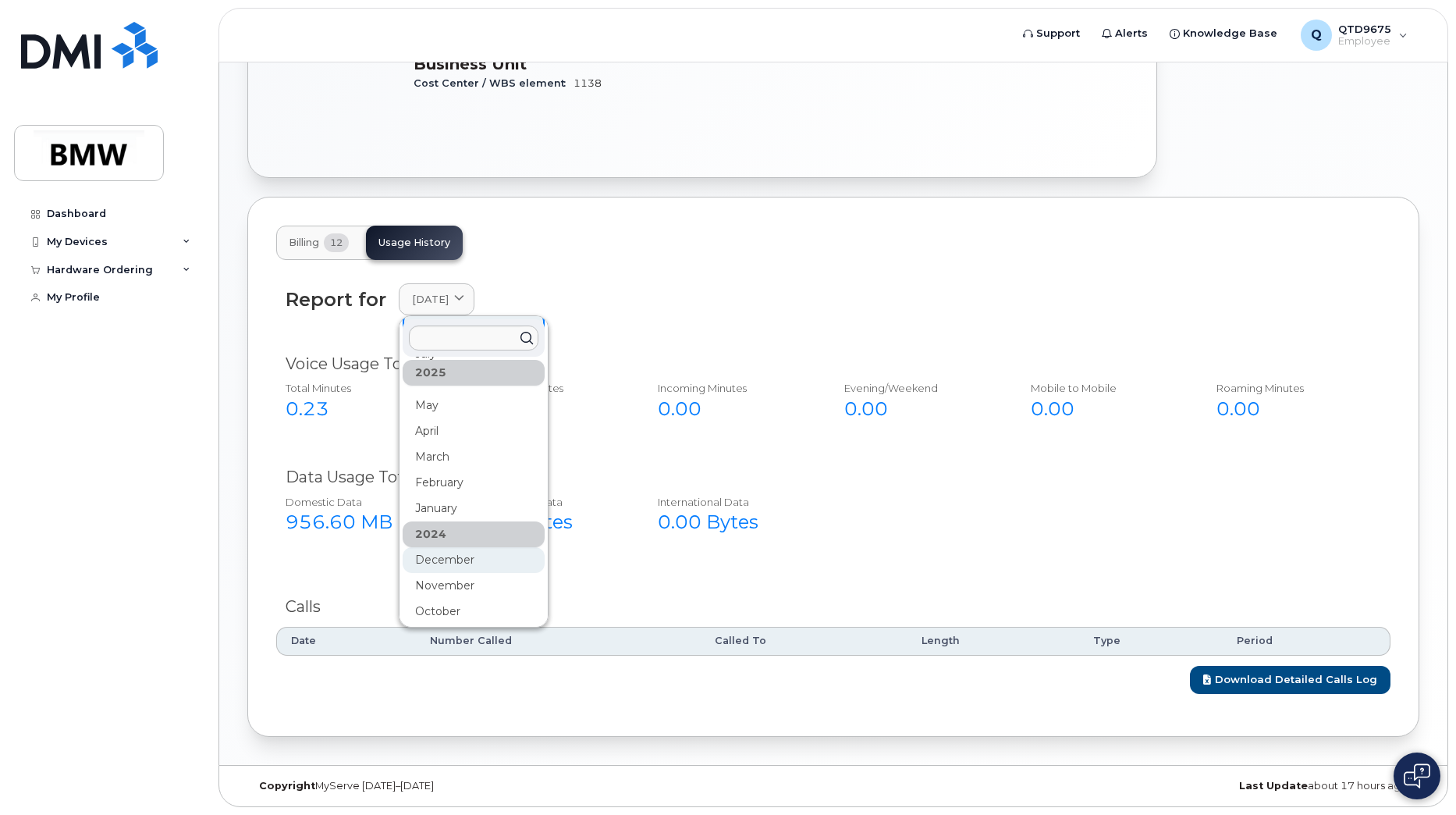
click at [446, 559] on div "December" at bounding box center [473, 560] width 142 height 26
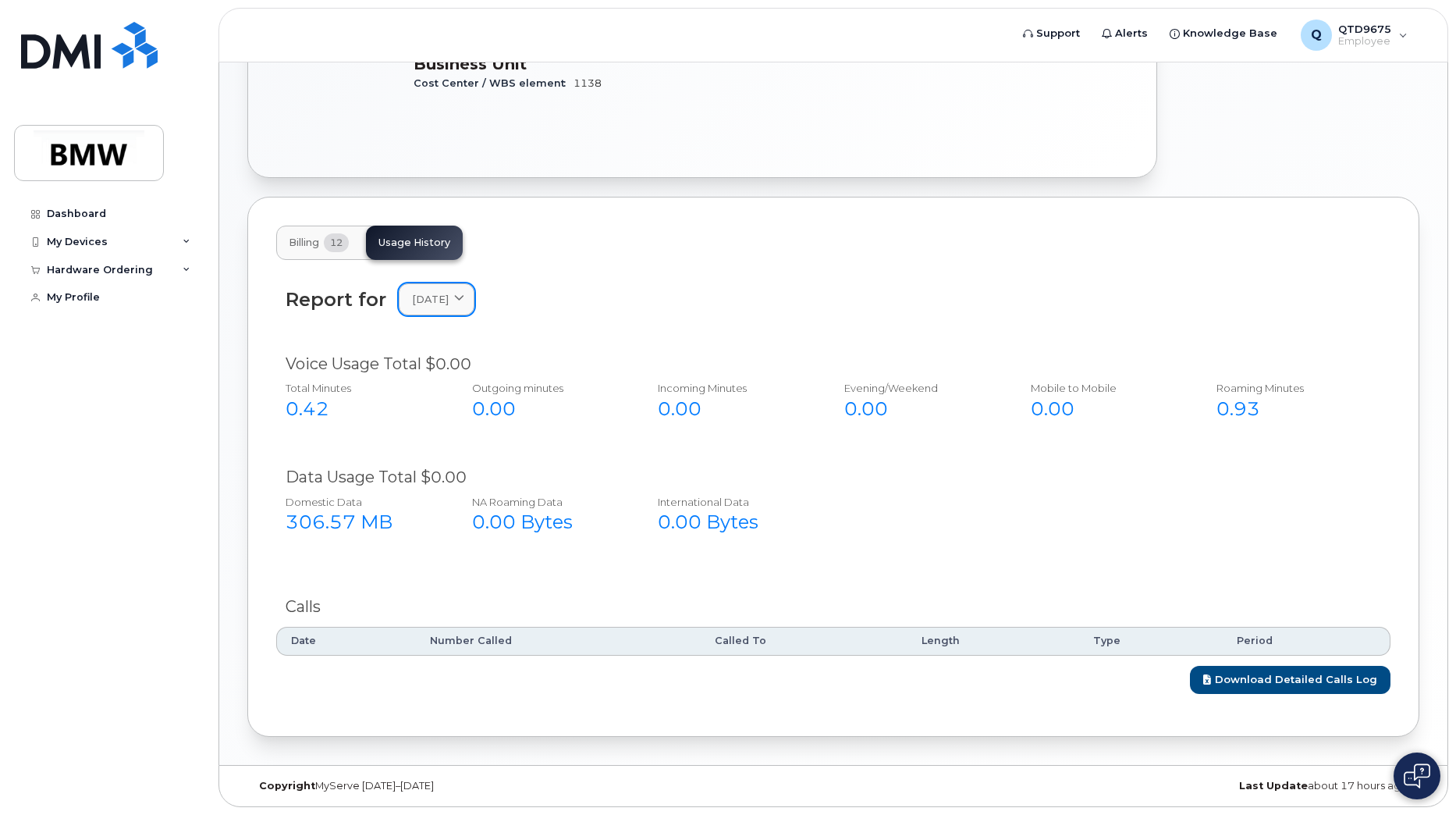
click at [425, 293] on span "December 2024" at bounding box center [430, 299] width 37 height 15
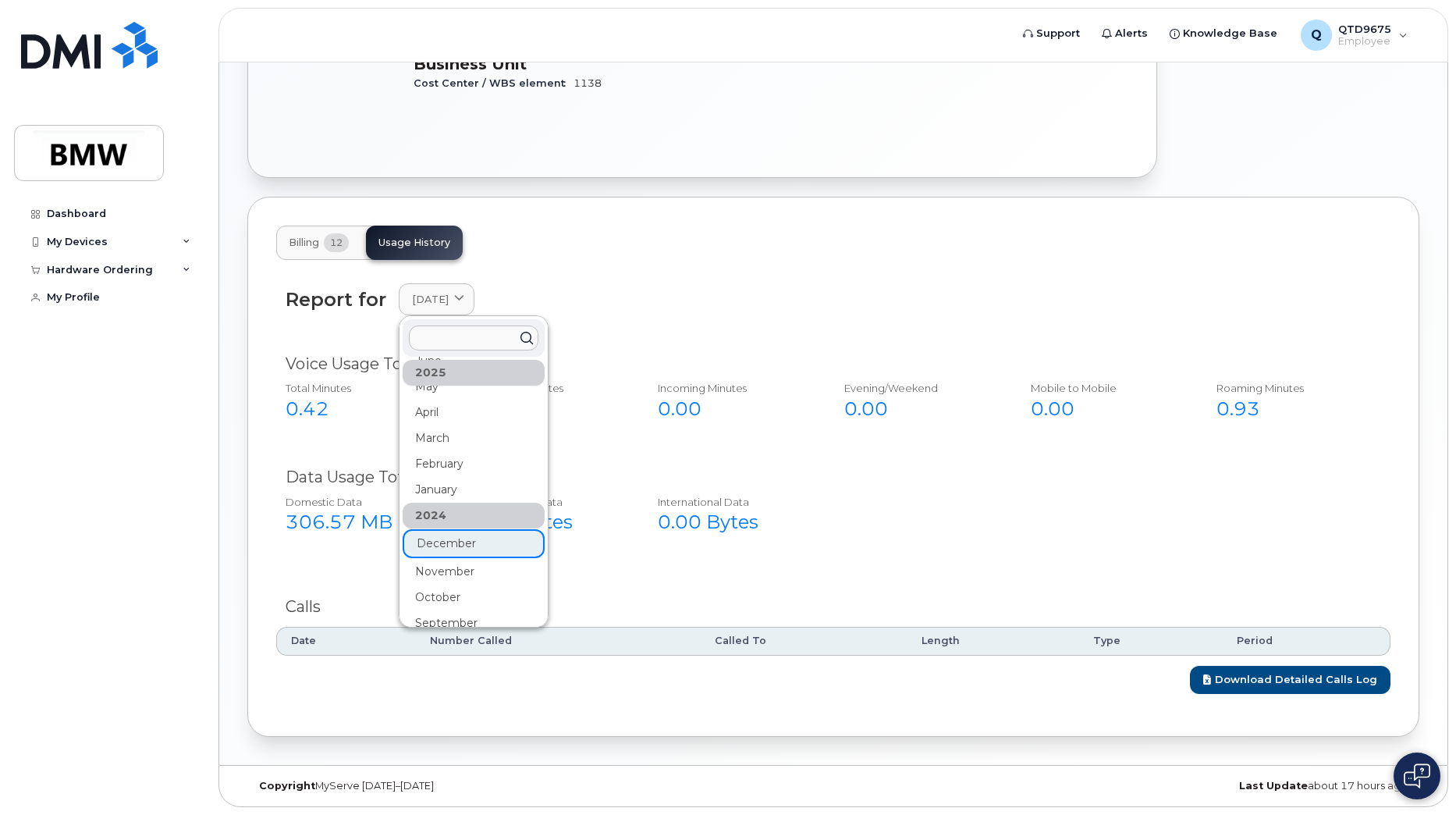
scroll to position [106, 0]
click at [443, 605] on div "September" at bounding box center [473, 609] width 142 height 26
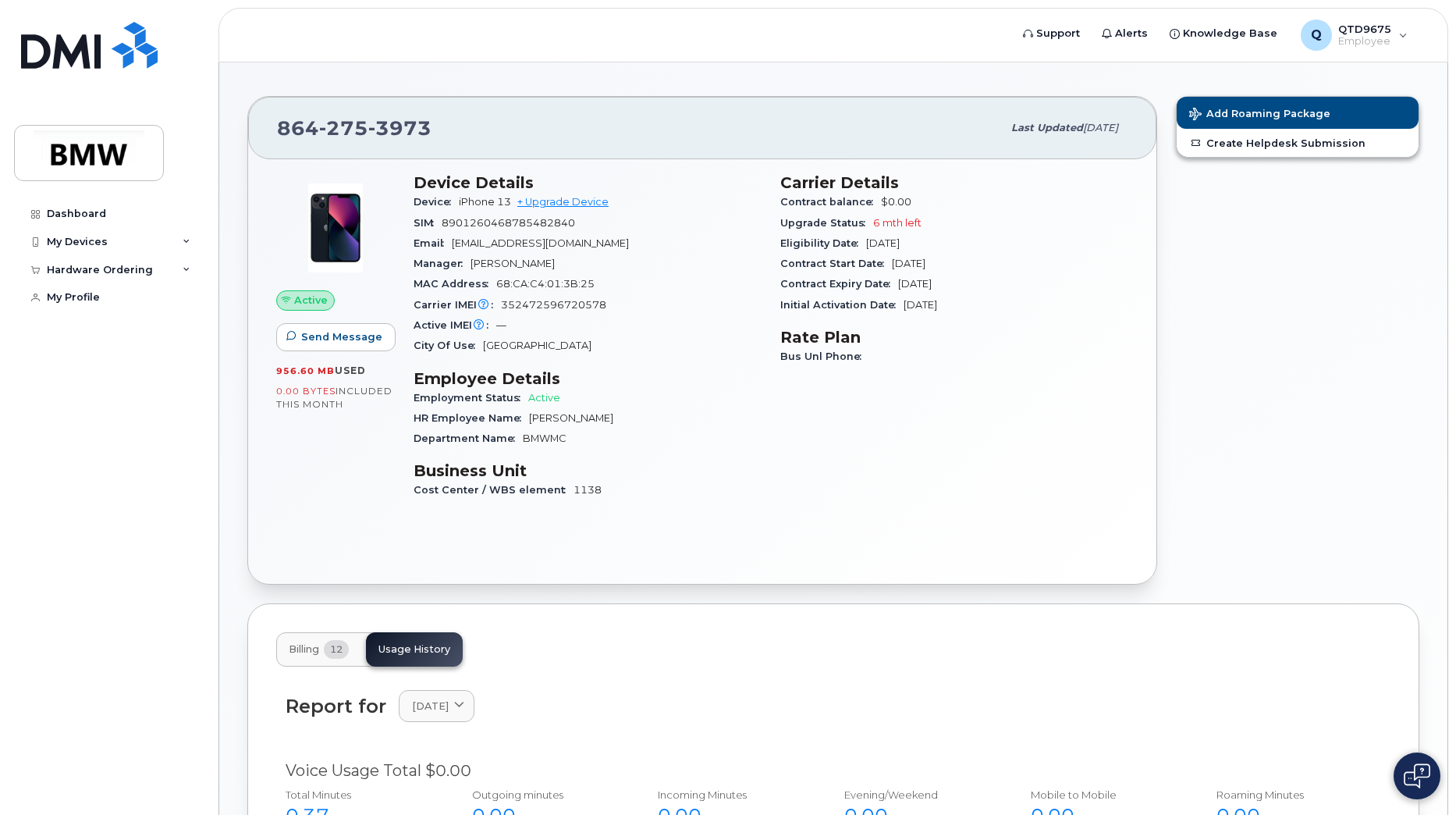
scroll to position [0, 0]
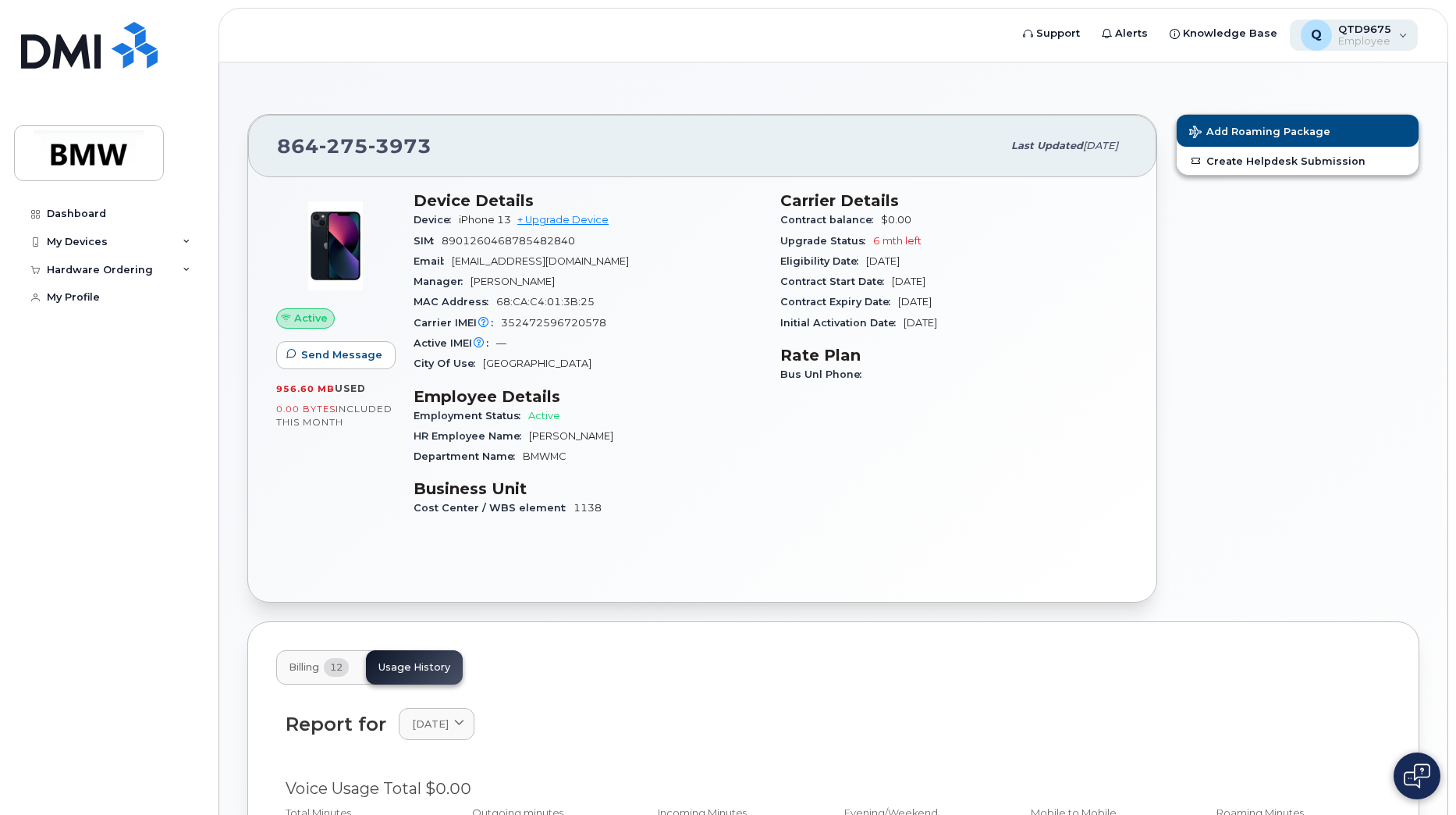
click at [1360, 40] on span "Employee" at bounding box center [1364, 41] width 53 height 12
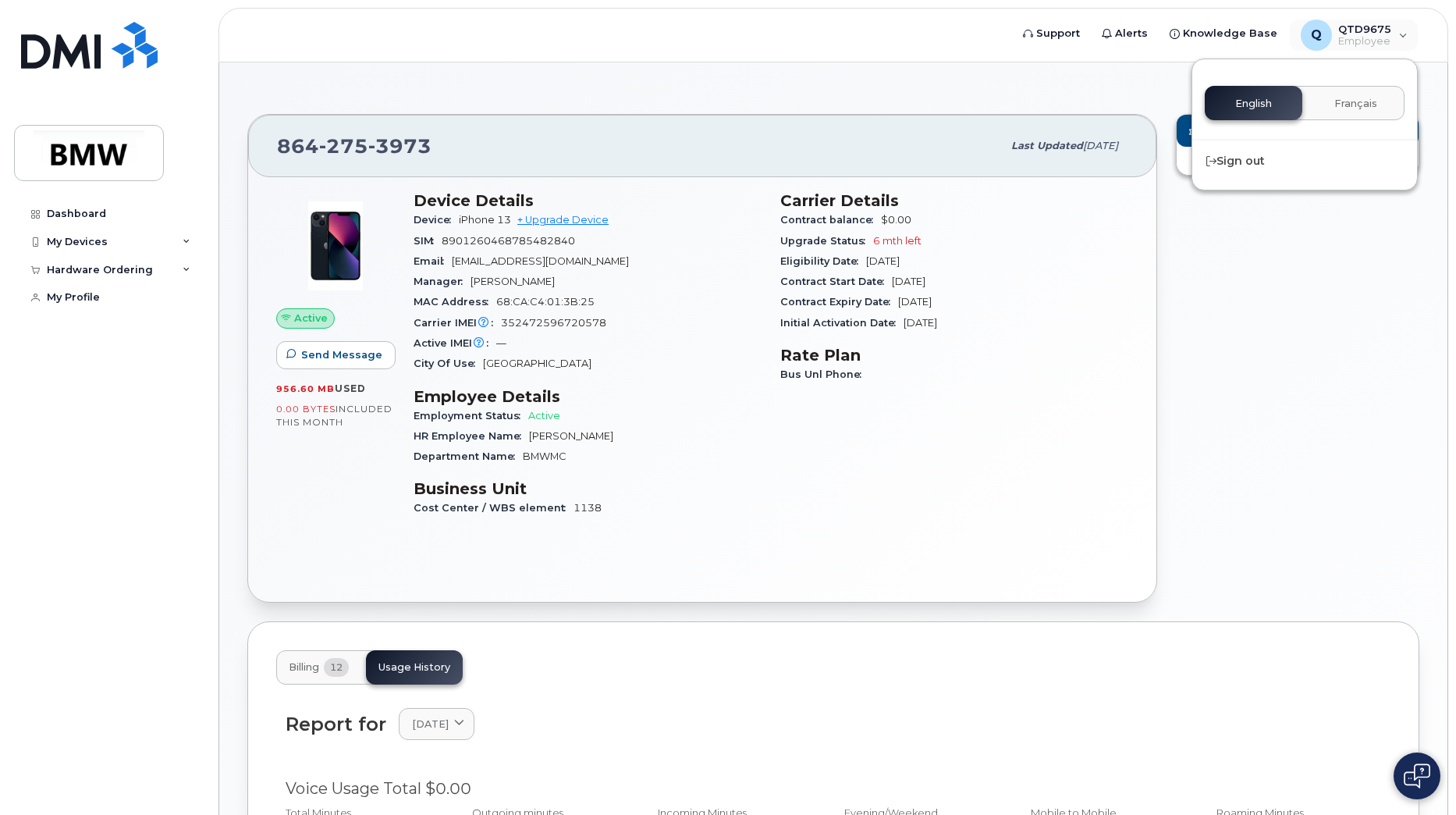
click at [1377, 96] on button "Français" at bounding box center [1355, 103] width 97 height 34
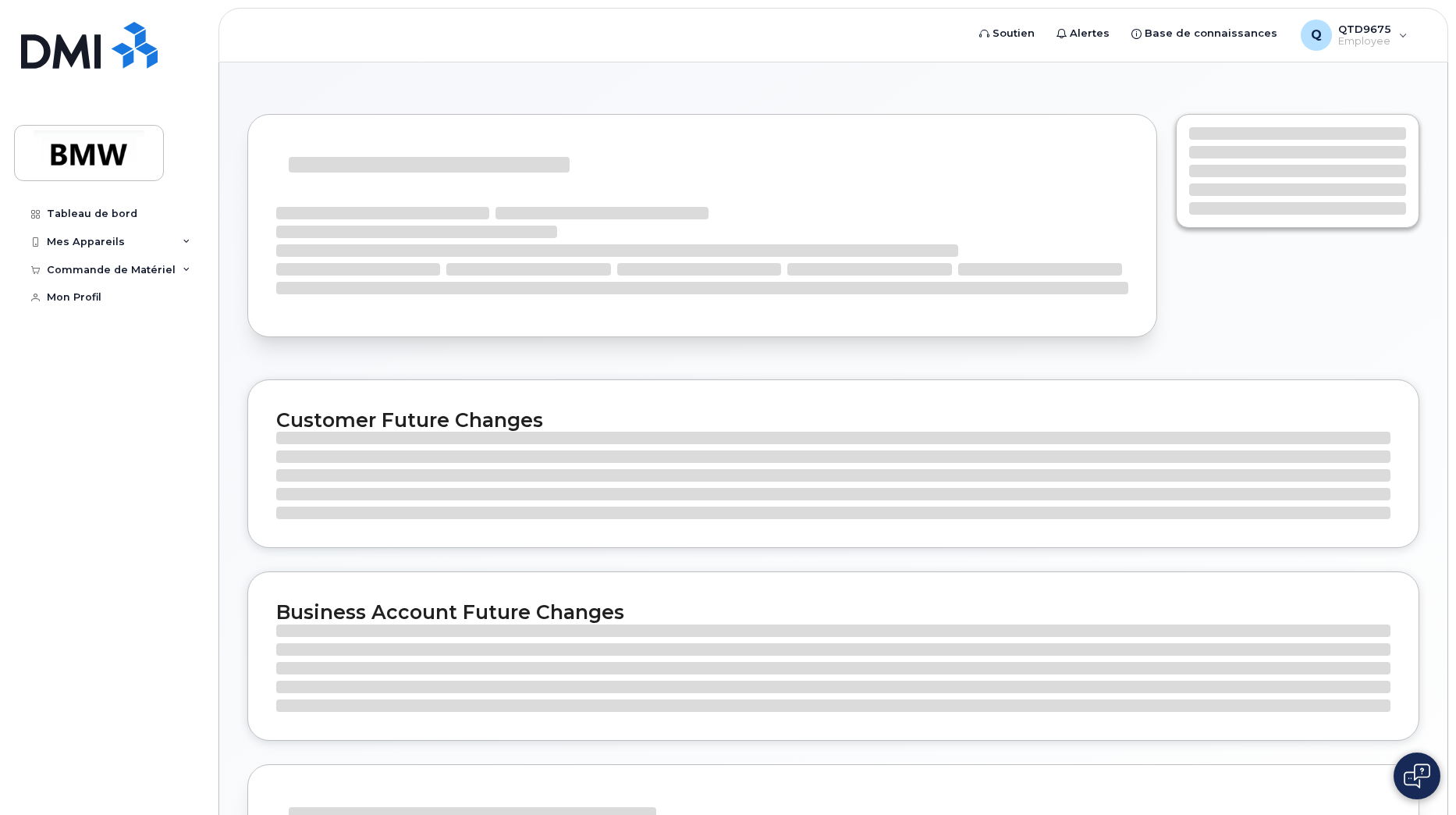
click at [1394, 40] on div "Q QTD9675 Employee" at bounding box center [1354, 35] width 129 height 31
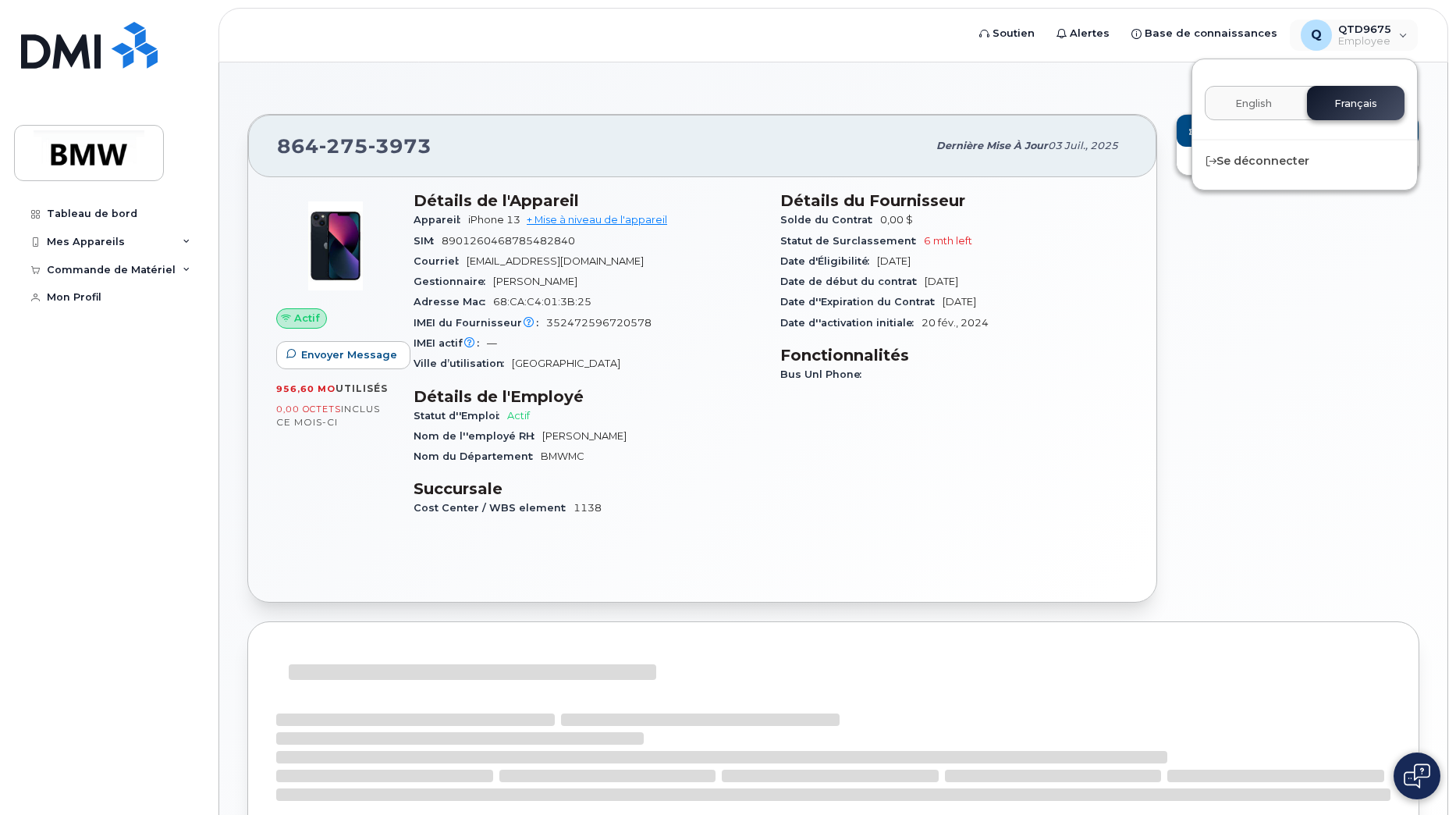
click at [1264, 104] on span "English" at bounding box center [1253, 104] width 37 height 12
